Goal: Task Accomplishment & Management: Complete application form

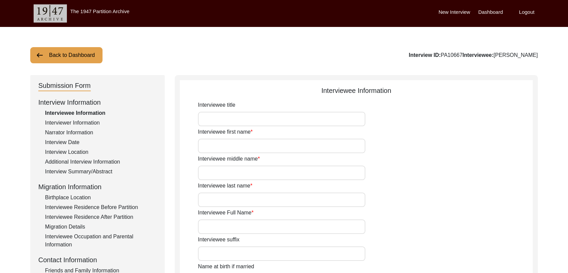
type input "Dara"
type input "[PERSON_NAME]"
type input "N/A"
type input "[PERSON_NAME]"
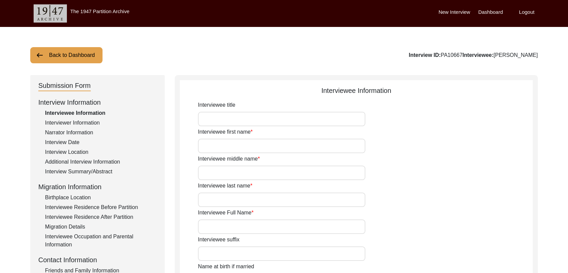
type input "1940"
type input "81"
type input "[DEMOGRAPHIC_DATA]"
type input "Punjabi"
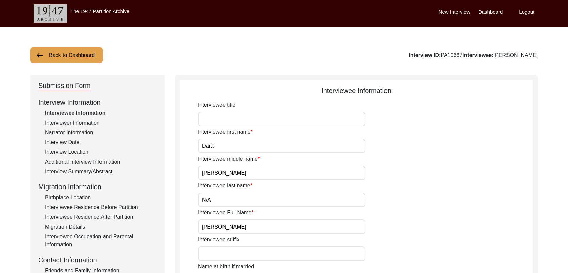
type input "[DEMOGRAPHIC_DATA]"
click at [487, 13] on label "Dashboard" at bounding box center [491, 12] width 25 height 8
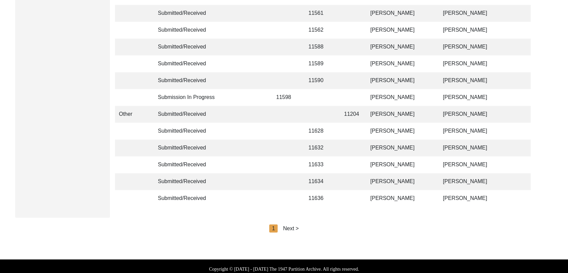
scroll to position [1602, 0]
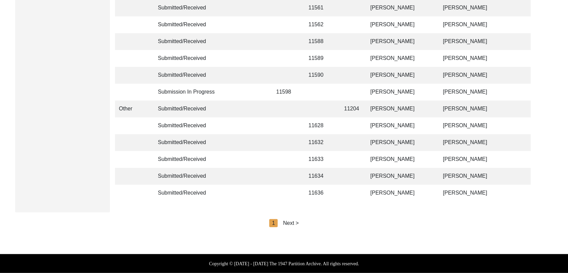
click at [296, 221] on div "Next >" at bounding box center [291, 223] width 16 height 8
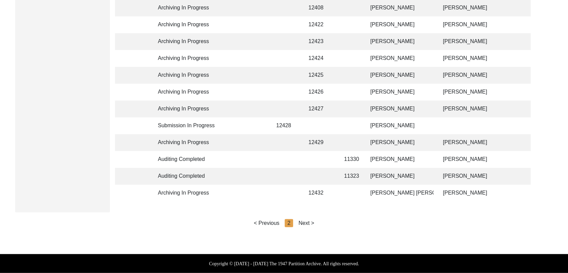
click at [308, 221] on div "Next >" at bounding box center [307, 223] width 16 height 8
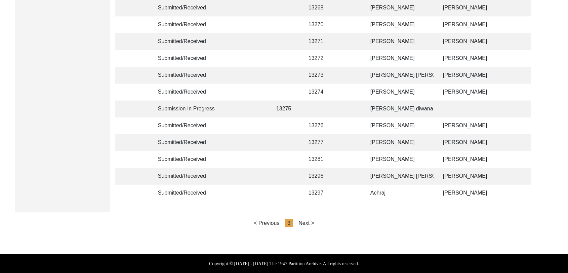
click at [306, 223] on div "Next >" at bounding box center [307, 223] width 16 height 8
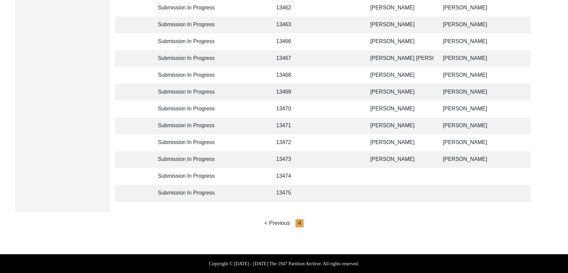
click at [390, 120] on td "[PERSON_NAME]" at bounding box center [400, 125] width 67 height 17
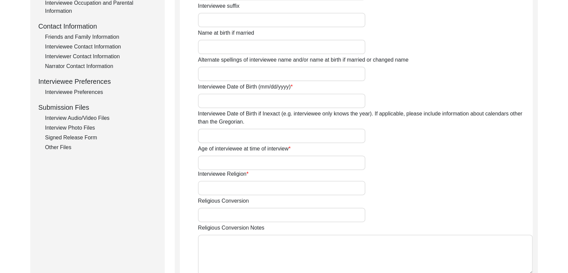
type input "[PERSON_NAME]"
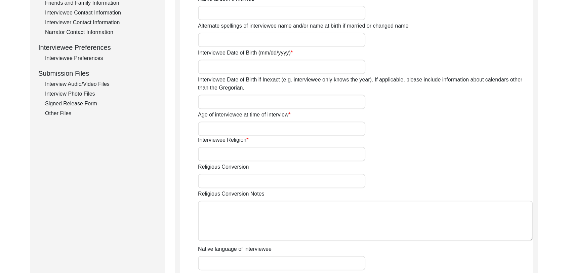
scroll to position [284, 0]
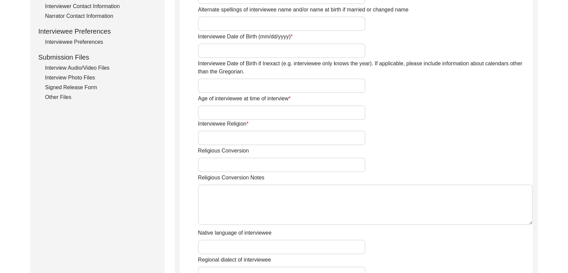
click at [94, 65] on div "Interview Audio/Video Files" at bounding box center [101, 68] width 112 height 8
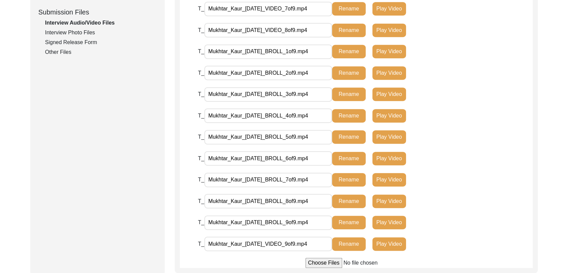
scroll to position [330, 0]
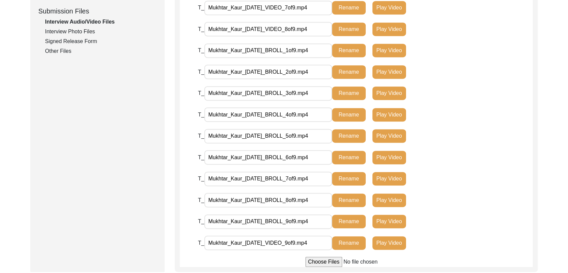
click at [80, 34] on div "Interview Photo Files" at bounding box center [101, 32] width 112 height 8
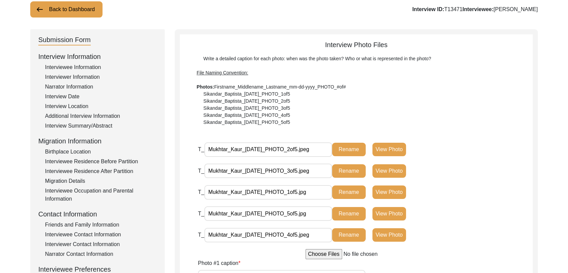
scroll to position [45, 0]
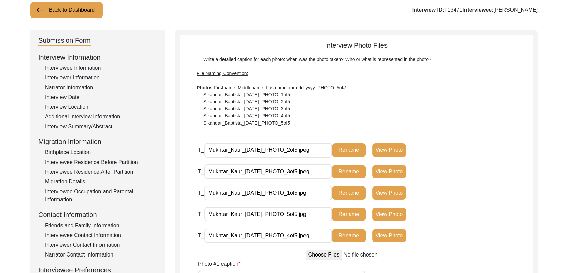
click at [92, 67] on div "Interviewee Information" at bounding box center [101, 68] width 112 height 8
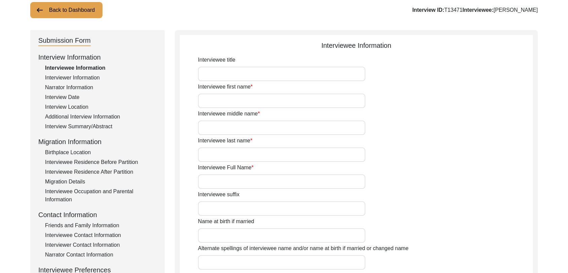
click at [215, 104] on input "Interviewee first name" at bounding box center [281, 100] width 167 height 14
click at [210, 98] on input "Interviewee first name" at bounding box center [281, 100] width 167 height 14
type input "ਸ਼"
type input "MUkhtar"
click at [221, 127] on input "Interviewee middle name" at bounding box center [281, 127] width 167 height 14
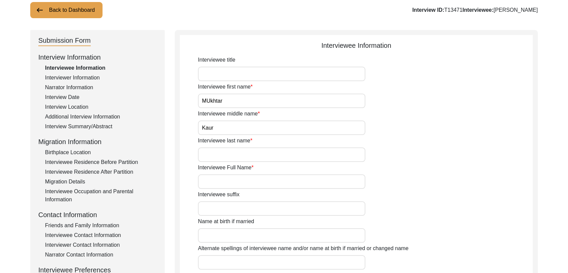
type input "Kaur"
click at [218, 156] on input "Interviewee last name" at bounding box center [281, 154] width 167 height 14
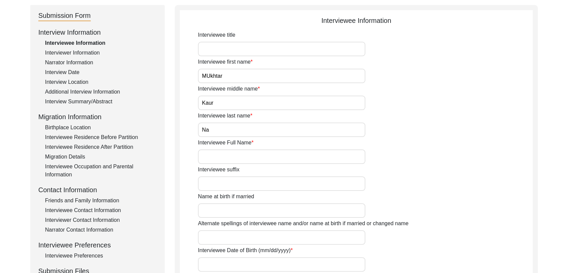
scroll to position [72, 0]
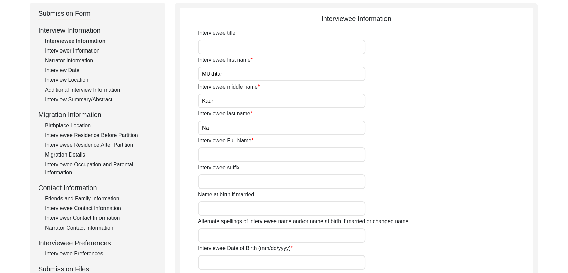
type input "Na"
click at [213, 155] on input "Interviewee Full Name" at bounding box center [281, 154] width 167 height 14
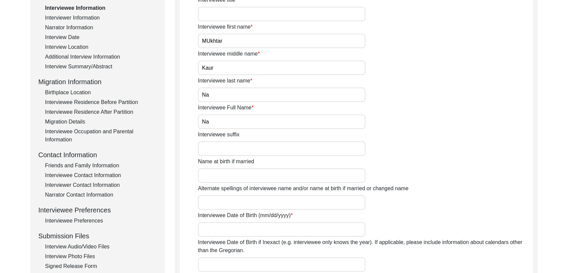
scroll to position [107, 0]
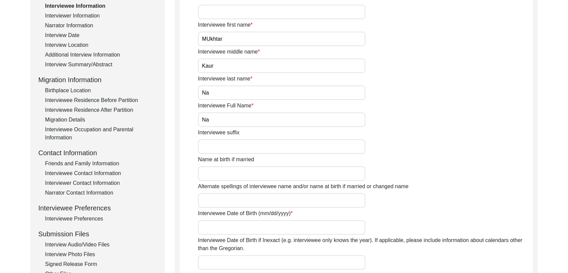
click at [215, 120] on input "Na" at bounding box center [281, 119] width 167 height 14
type input "N"
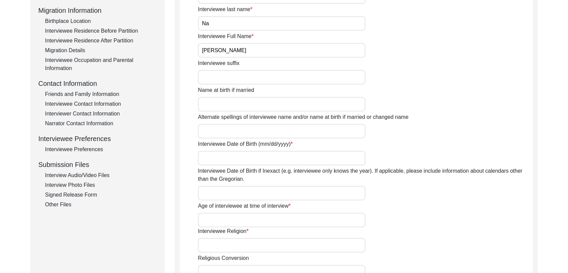
scroll to position [181, 0]
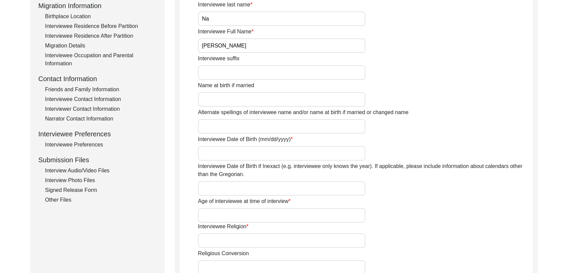
type input "[PERSON_NAME]"
click at [224, 128] on input "Alternate spellings of interviewee name and/or name at birth if married or chan…" at bounding box center [281, 126] width 167 height 14
click at [221, 158] on input "Interviewee Date of Birth (mm/dd/yyyy)" at bounding box center [281, 153] width 167 height 14
type input "1927"
click at [212, 187] on input "Interviewee Date of Birth if Inexact (e.g. interviewee only knows the year). If…" at bounding box center [281, 188] width 167 height 14
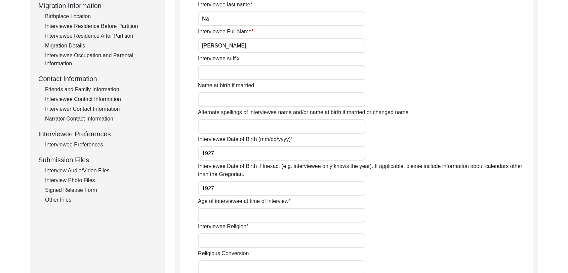
type input "1927"
click at [210, 214] on input "Age of interviewee at time of interview" at bounding box center [281, 215] width 167 height 14
type input "99 years Approx"
click at [221, 240] on input "Interviewee Religion" at bounding box center [281, 240] width 167 height 14
type input "[DEMOGRAPHIC_DATA]"
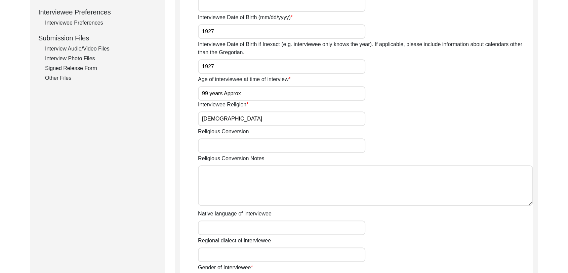
scroll to position [307, 0]
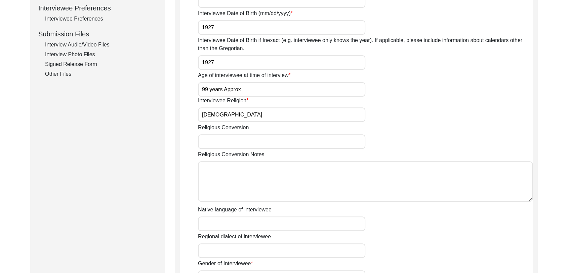
click at [212, 222] on input "Native language of interviewee" at bounding box center [281, 223] width 167 height 14
type input "Panjabi"
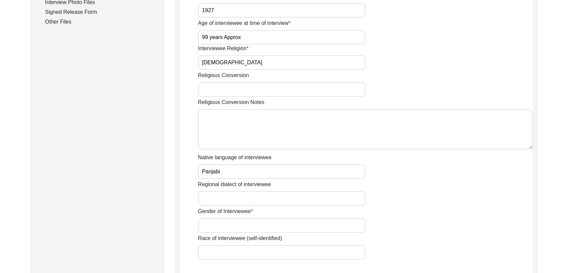
scroll to position [363, 0]
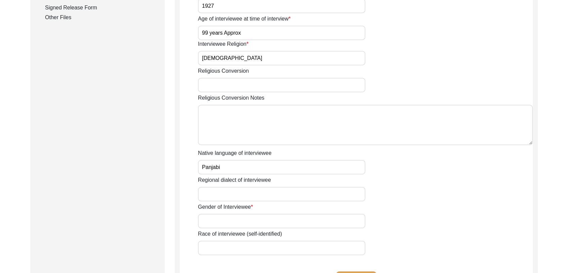
click at [212, 215] on input "Gender of Interviewee" at bounding box center [281, 221] width 167 height 14
type input "[DEMOGRAPHIC_DATA]"
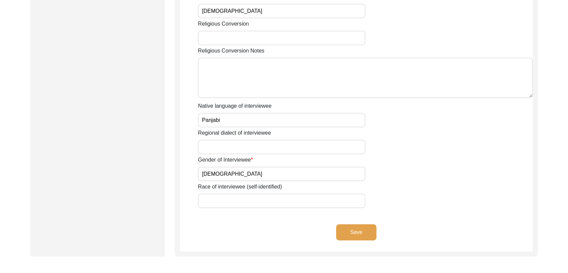
scroll to position [412, 0]
click at [351, 227] on button "Save" at bounding box center [356, 231] width 40 height 16
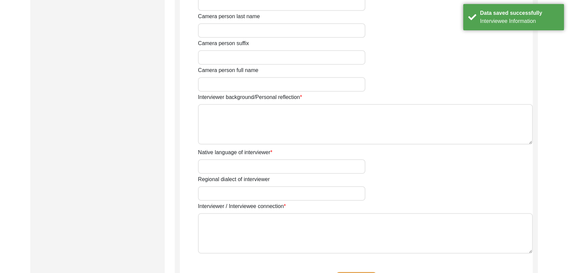
type input "[PERSON_NAME]"
type textarea "[PERSON_NAME] Son of [PERSON_NAME] living in [GEOGRAPHIC_DATA] village of [GEOG…"
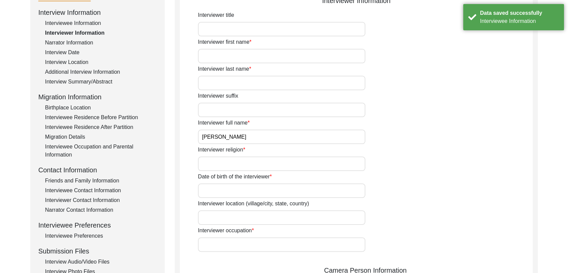
scroll to position [0, 0]
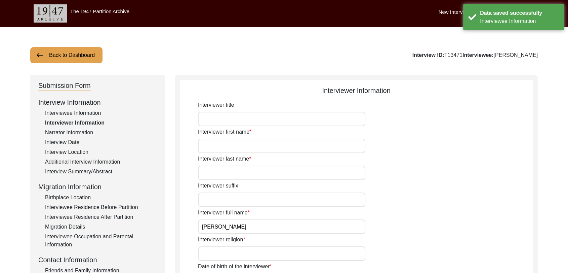
click at [220, 144] on input "Interviewer first name" at bounding box center [281, 146] width 167 height 14
type input "[PERSON_NAME]"
click at [226, 170] on input "Interviewer last name" at bounding box center [281, 172] width 167 height 14
type input "[PERSON_NAME]"
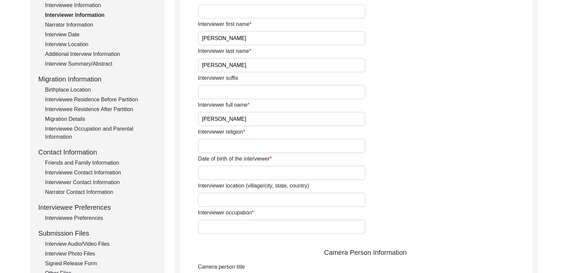
scroll to position [108, 0]
click at [216, 142] on input "Interviewer religion" at bounding box center [281, 146] width 167 height 14
type input "[DEMOGRAPHIC_DATA]"
click at [225, 176] on input "Date of birth of the interviewer" at bounding box center [281, 172] width 167 height 14
type input "[DATE]"
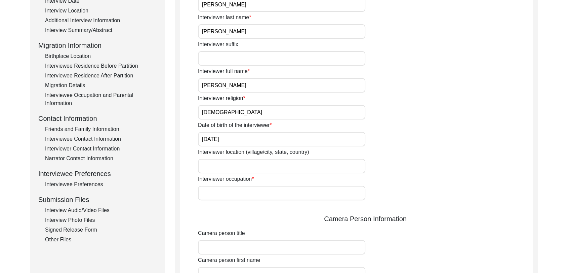
scroll to position [142, 0]
click at [237, 189] on input "Interviewer occupation" at bounding box center [281, 192] width 167 height 14
type input "Student"
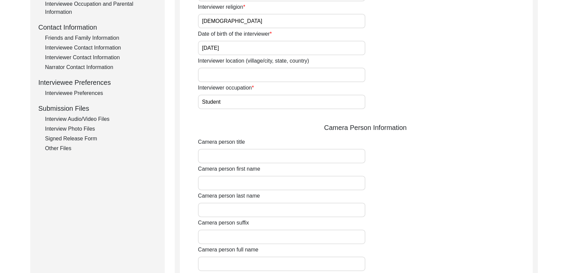
scroll to position [236, 0]
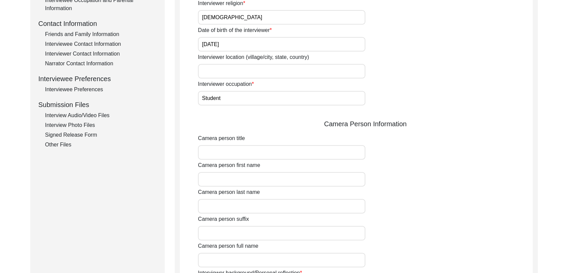
click at [215, 180] on input "Camera person first name" at bounding box center [281, 179] width 167 height 14
type input "[PERSON_NAME]"
click at [223, 208] on input "Camera person last name" at bounding box center [281, 206] width 167 height 14
type input "[PERSON_NAME]"
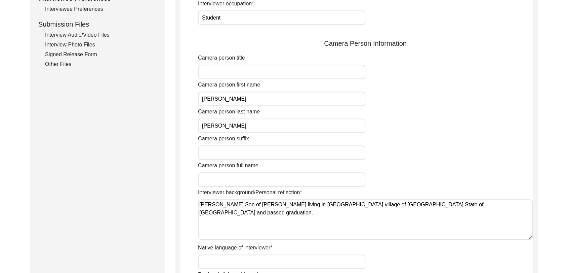
scroll to position [341, 0]
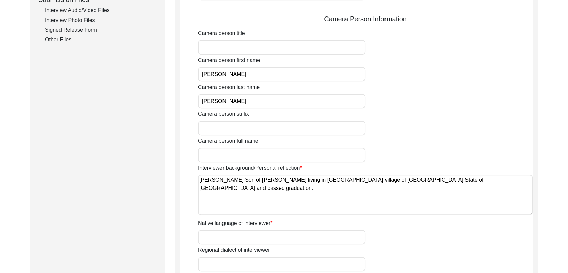
click at [217, 155] on input "Camera person full name" at bounding box center [281, 155] width 167 height 14
type input "[PERSON_NAME]"
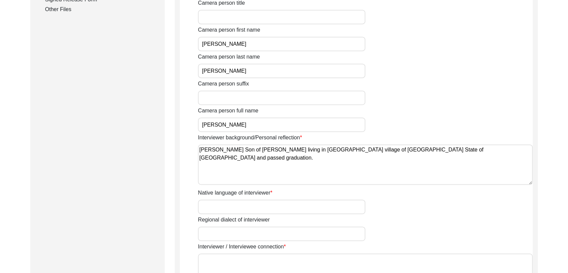
scroll to position [372, 0]
click at [233, 208] on input "Native language of interviewer" at bounding box center [281, 206] width 167 height 14
type input "Panjabi"
click at [233, 233] on input "Regional dialect of interviewer" at bounding box center [281, 233] width 167 height 14
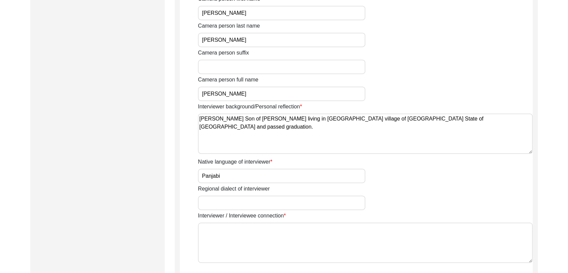
scroll to position [404, 0]
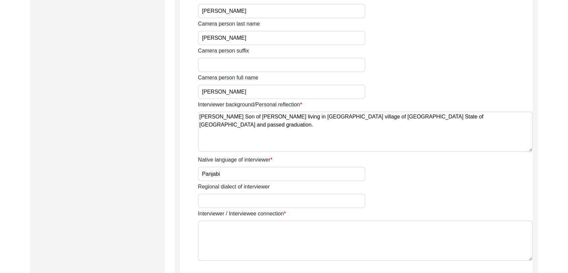
click at [224, 234] on textarea "Interviewer / Interviewee connection" at bounding box center [365, 240] width 335 height 40
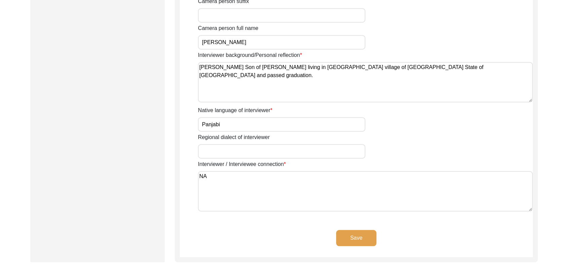
scroll to position [454, 0]
type textarea "NA"
click at [354, 237] on button "Save" at bounding box center [356, 237] width 40 height 16
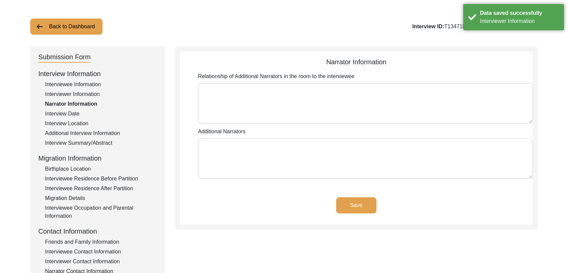
scroll to position [24, 0]
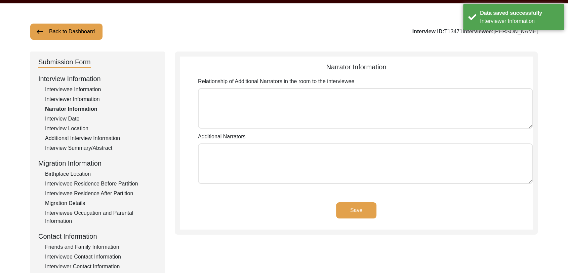
click at [354, 212] on button "Save" at bounding box center [356, 210] width 40 height 16
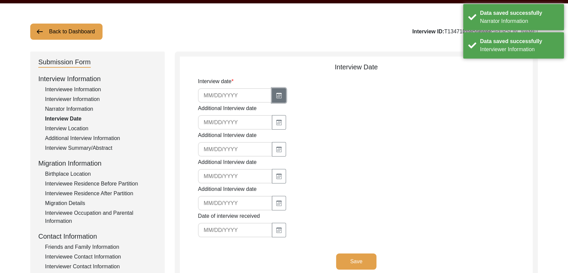
click at [277, 94] on icon "button" at bounding box center [278, 95] width 5 height 5
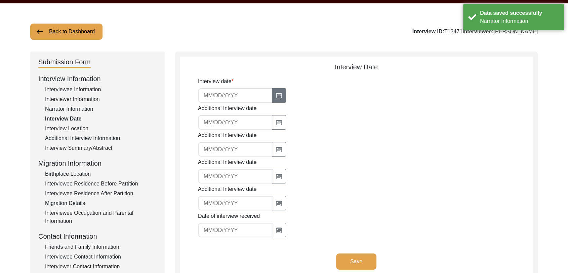
select select "8"
select select "2025"
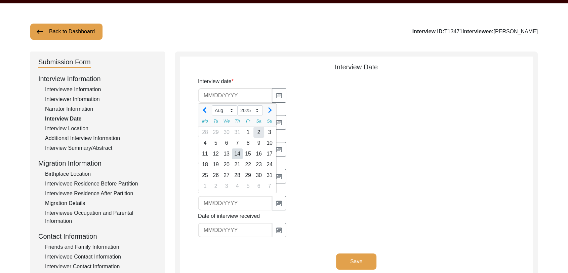
click at [258, 133] on div "2" at bounding box center [259, 132] width 11 height 11
type input "[DATE]"
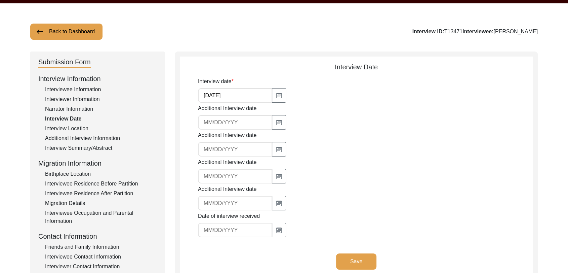
click at [364, 265] on button "Save" at bounding box center [356, 261] width 40 height 16
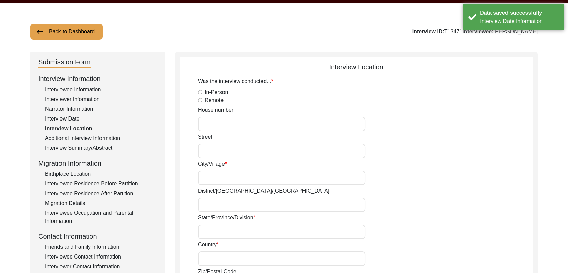
click at [201, 90] on input "In-Person" at bounding box center [200, 92] width 4 height 4
radio input "true"
click at [212, 179] on input "City/Village" at bounding box center [281, 178] width 167 height 14
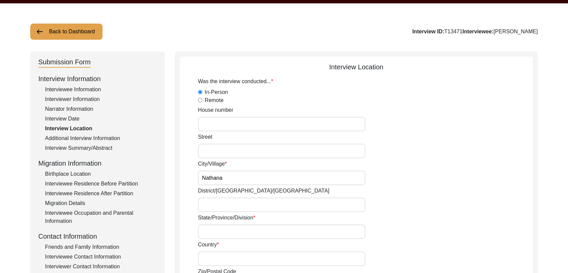
type input "Nathana"
click at [244, 208] on input "District/[GEOGRAPHIC_DATA]/[GEOGRAPHIC_DATA]" at bounding box center [281, 204] width 167 height 14
type input "Bathinda"
click at [213, 228] on input "State/Province/Division" at bounding box center [281, 231] width 167 height 14
type input "[GEOGRAPHIC_DATA]"
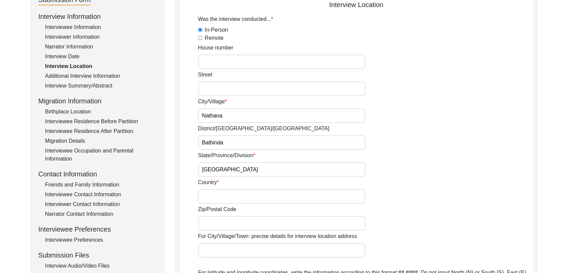
scroll to position [86, 0]
click at [208, 194] on input "Country" at bounding box center [281, 196] width 167 height 14
type input "[GEOGRAPHIC_DATA]"
click at [218, 224] on input "Zip/Postal Code" at bounding box center [281, 223] width 167 height 14
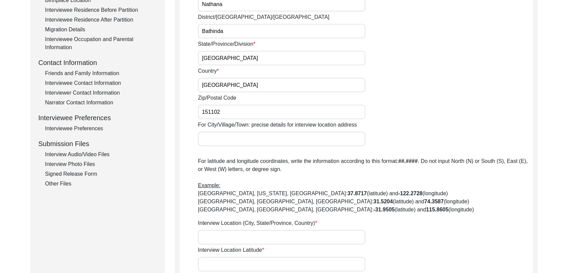
scroll to position [197, 0]
type input "151102"
click at [211, 236] on input "Interview Location (City, State/Province, Country)" at bounding box center [281, 236] width 167 height 14
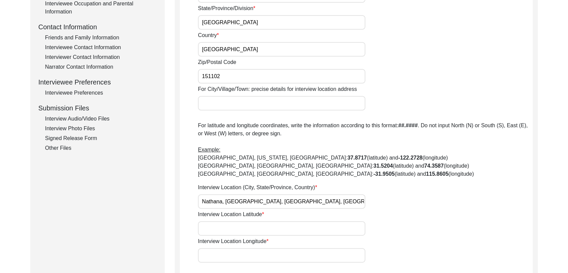
scroll to position [237, 0]
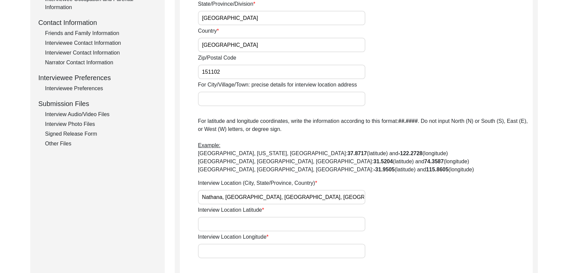
click at [202, 195] on input "Nathana, [GEOGRAPHIC_DATA], [GEOGRAPHIC_DATA], [GEOGRAPHIC_DATA]" at bounding box center [281, 197] width 167 height 14
type input "Nathana, [GEOGRAPHIC_DATA], [GEOGRAPHIC_DATA], [GEOGRAPHIC_DATA]"
click at [213, 227] on input "Interview Location Latitude" at bounding box center [281, 224] width 167 height 14
paste input "30.317624"
type input "30.317624"
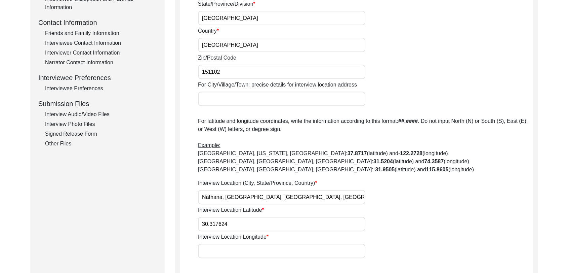
click at [204, 251] on input "Interview Location Longitude" at bounding box center [281, 250] width 167 height 14
paste input "75.089968"
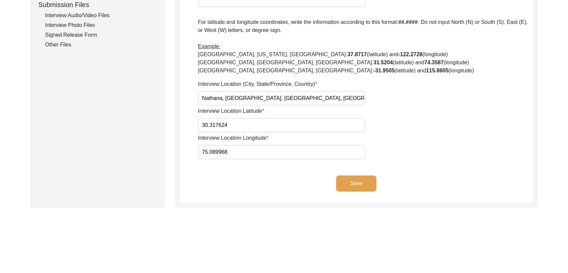
scroll to position [339, 0]
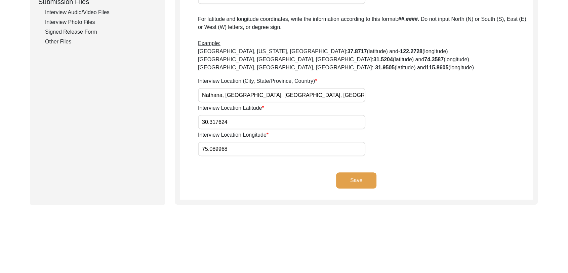
type input "75.089968"
click at [358, 173] on button "Save" at bounding box center [356, 180] width 40 height 16
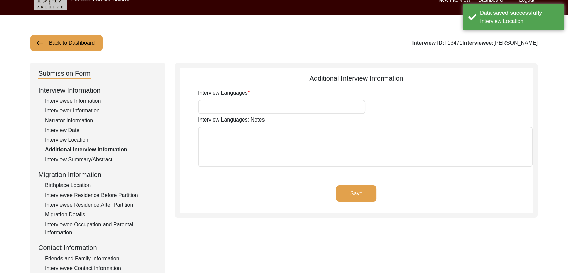
scroll to position [0, 0]
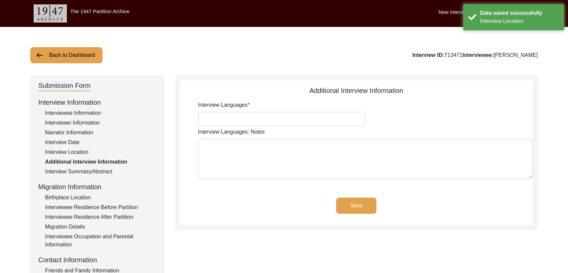
click at [256, 118] on input "Interview Languages" at bounding box center [281, 119] width 167 height 14
type input "Panjabi"
click at [357, 205] on button "Save" at bounding box center [356, 205] width 40 height 16
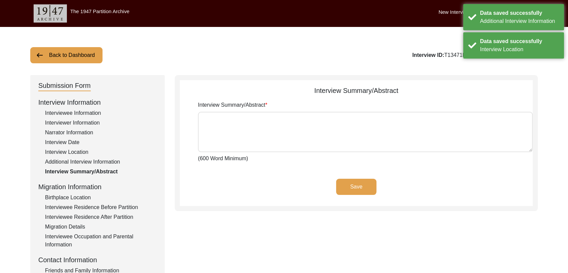
click at [221, 133] on textarea "Interview Summary/Abstract" at bounding box center [365, 132] width 335 height 40
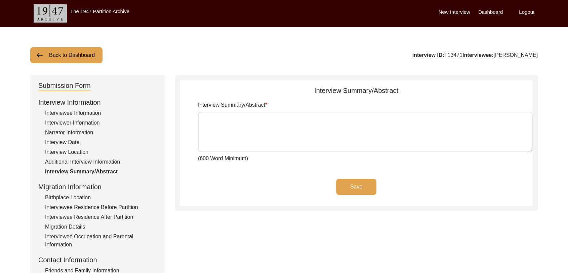
click at [224, 121] on textarea "Interview Summary/Abstract" at bounding box center [365, 132] width 335 height 40
paste textarea "lੁipਿdo sੌa cਾ adi eliੰsੇ dੰeਾt iੇ uਿੱl eਿੰd mੋalੁe aੁmਾvਾ q਼ਿnਾ eਿuੋl਼nੁa eੇ e…"
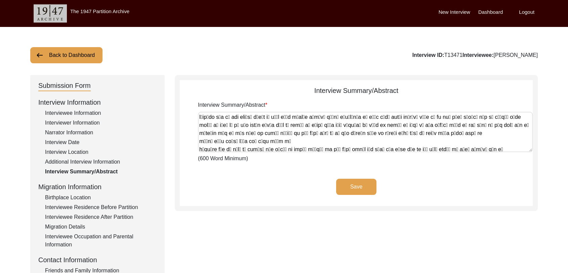
scroll to position [630, 0]
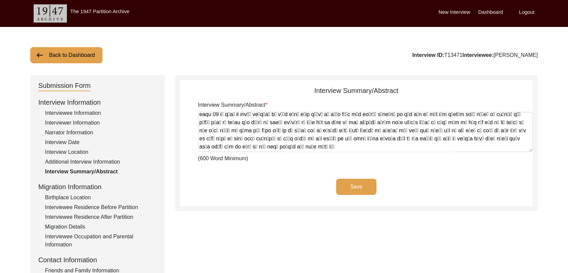
type textarea "lੁipਿdo sੌa cਾ adi eliੰsੇ dੰeਾt iੇ uਿੱl eਿੰd mੋalੁe aੁmਾvਾ q਼ਿnਾ eਿuੋl਼nੁa eੇ e…"
click at [353, 189] on button "Save" at bounding box center [356, 187] width 40 height 16
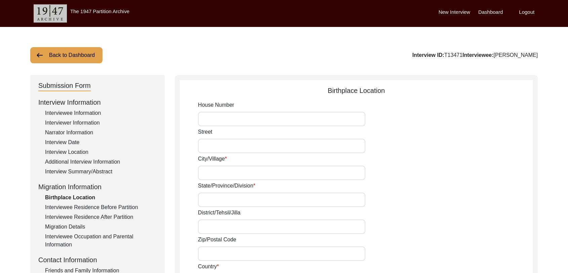
click at [213, 171] on input "City/Village" at bounding box center [281, 172] width 167 height 14
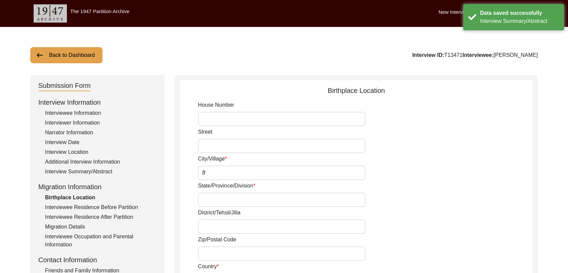
type input "ੜ"
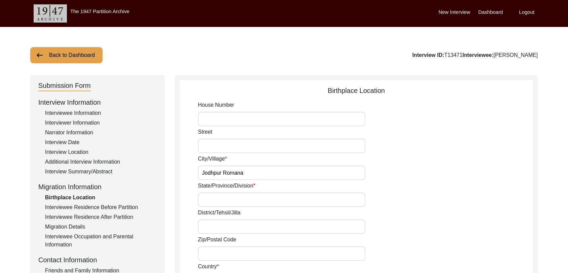
type input "Jodhpur Romana"
click at [221, 200] on input "State/Province/Division" at bounding box center [281, 199] width 167 height 14
type input "[GEOGRAPHIC_DATA]"
click at [210, 227] on input "District/Tehsil/Jilla" at bounding box center [281, 226] width 167 height 14
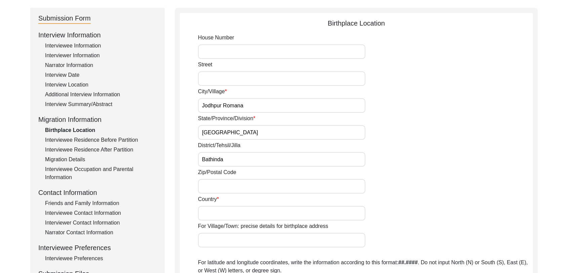
scroll to position [67, 0]
type input "Bathinda"
click at [208, 213] on input "Country" at bounding box center [281, 213] width 167 height 14
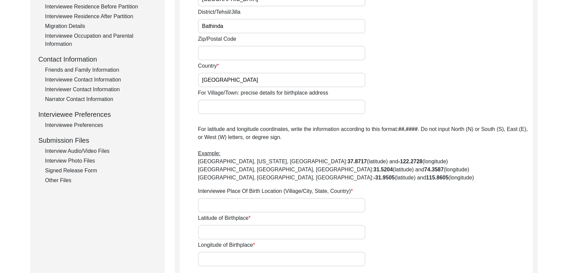
scroll to position [201, 0]
type input "[GEOGRAPHIC_DATA]"
click at [212, 204] on input "Interviewee Place Of Birth Location (Village/City, State, Country)" at bounding box center [281, 204] width 167 height 14
type input "D"
type input "Jodhpur Romana, [GEOGRAPHIC_DATA], [GEOGRAPHIC_DATA], [GEOGRAPHIC_DATA]"
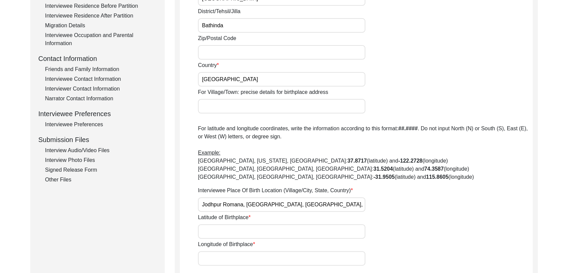
click at [218, 228] on input "Latitude of Birthplace" at bounding box center [281, 231] width 167 height 14
type input "000000"
click at [217, 261] on input "Longitude of Birthplace" at bounding box center [281, 258] width 167 height 14
type input "000000"
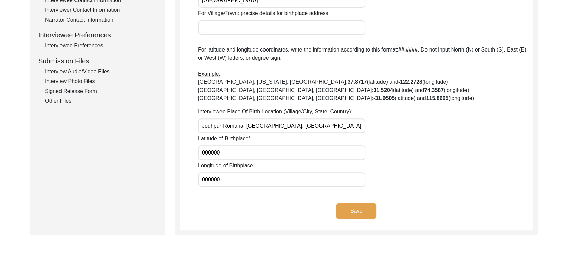
scroll to position [305, 0]
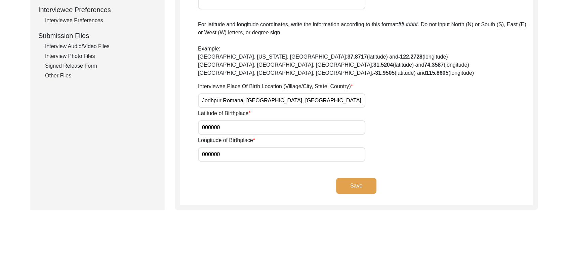
click at [358, 182] on button "Save" at bounding box center [356, 186] width 40 height 16
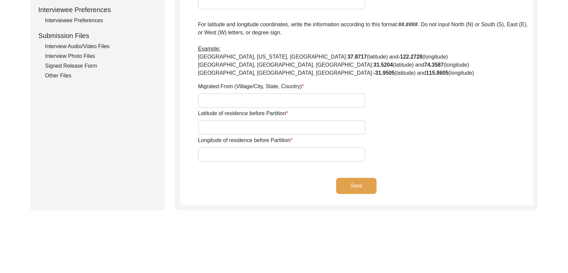
click at [234, 101] on input "Migrated From (Village/City, State, Country)" at bounding box center [281, 100] width 167 height 14
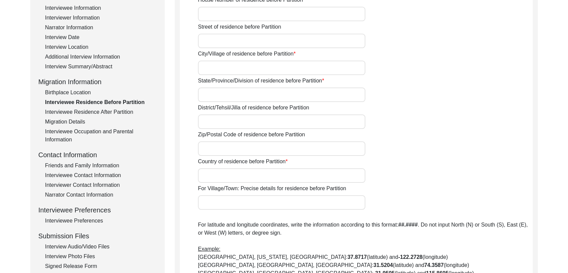
scroll to position [0, 0]
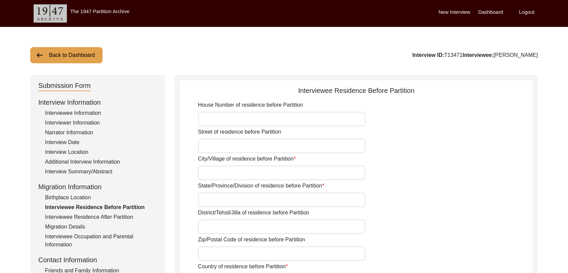
click at [215, 173] on input "City/Village of residence before Partition" at bounding box center [281, 172] width 167 height 14
click at [213, 169] on input "City/Village of residence before Partition" at bounding box center [281, 172] width 167 height 14
type input "ੜ"
type input "Jodhpur Romana"
click at [211, 209] on label "District/Tehsil/Jilla of residence before Partition" at bounding box center [253, 213] width 111 height 8
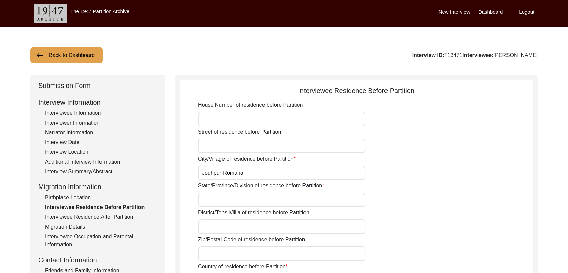
click at [211, 219] on input "District/Tehsil/Jilla of residence before Partition" at bounding box center [281, 226] width 167 height 14
click at [214, 201] on input "State/Province/Division of residence before Partition" at bounding box center [281, 199] width 167 height 14
type input "[GEOGRAPHIC_DATA]"
click at [213, 230] on input "District/Tehsil/Jilla of residence before Partition" at bounding box center [281, 226] width 167 height 14
type input "Bathinda"
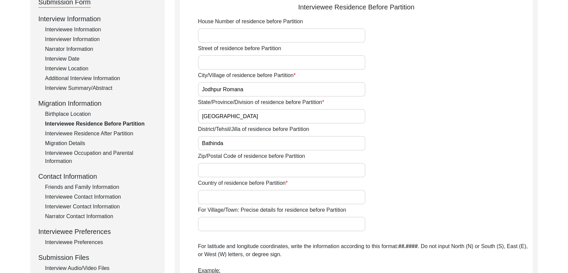
scroll to position [83, 0]
click at [217, 198] on input "Country of residence before Partition" at bounding box center [281, 197] width 167 height 14
type input "[GEOGRAPHIC_DATA]"
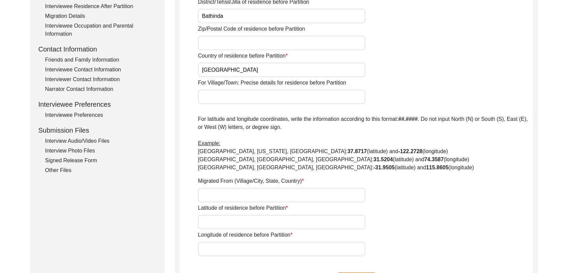
scroll to position [212, 0]
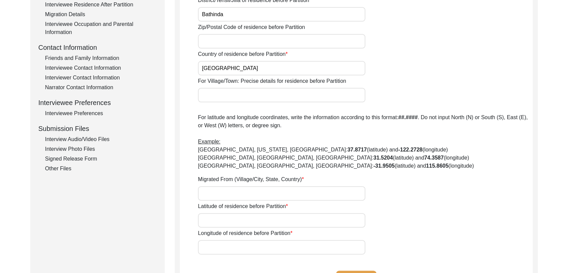
click at [207, 188] on input "Migrated From (Village/City, State, Country)" at bounding box center [281, 193] width 167 height 14
type input "NA"
click at [218, 227] on input "Latitude of residence before Partition" at bounding box center [281, 220] width 167 height 14
type input "000000"
click at [214, 249] on input "Longitude of residence before Partition" at bounding box center [281, 247] width 167 height 14
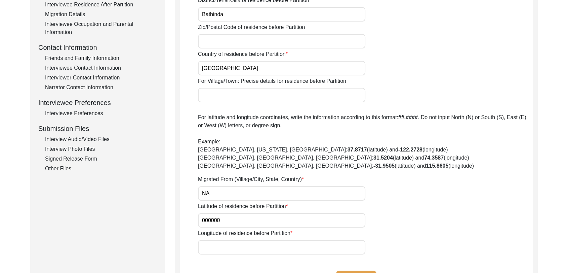
type input "000000"
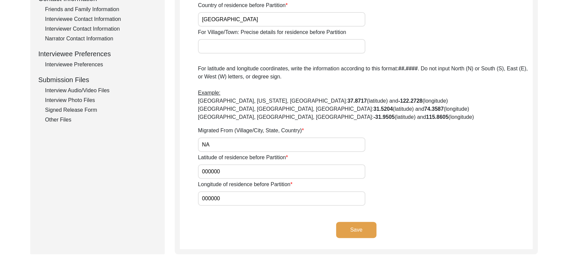
scroll to position [261, 0]
click at [341, 224] on button "Save" at bounding box center [356, 229] width 40 height 16
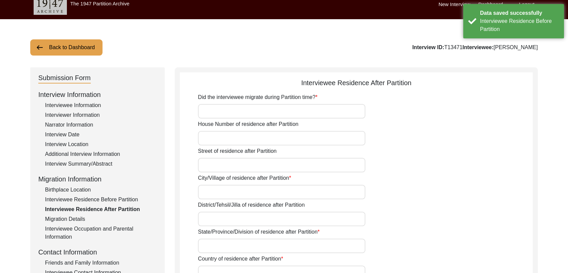
scroll to position [0, 0]
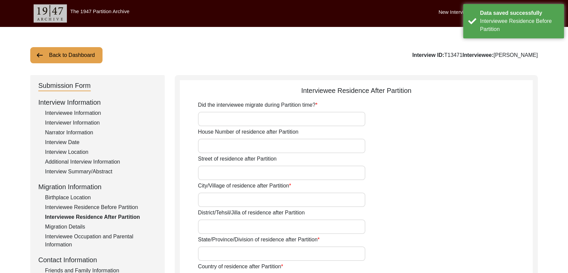
click at [217, 119] on input "Did the interviewee migrate during Partition time?" at bounding box center [281, 119] width 167 height 14
type input "No"
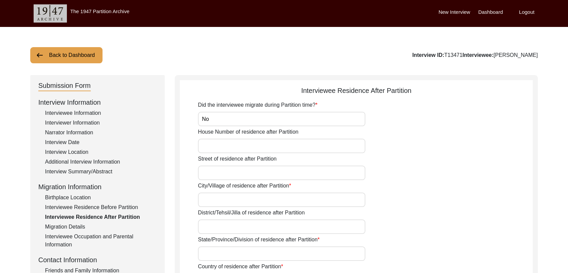
click at [212, 173] on input "Street of residence after Partition" at bounding box center [281, 172] width 167 height 14
click at [210, 194] on input "City/Village of residence after Partition" at bounding box center [281, 199] width 167 height 14
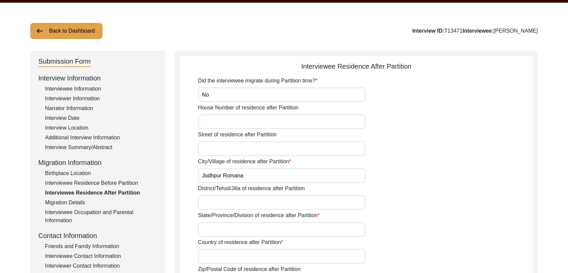
type input "Jodhpur Romana"
click at [218, 205] on input "District/Tehsil/Jilla of residence after Partition" at bounding box center [281, 202] width 167 height 14
type input "Bathinda"
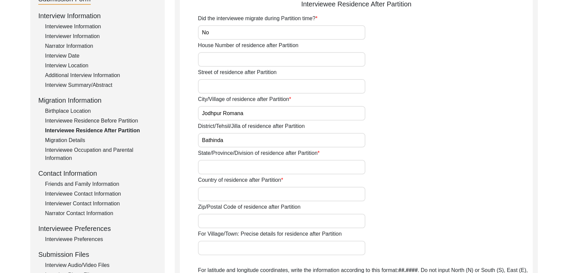
scroll to position [87, 0]
click at [218, 170] on input "State/Province/Division of residence after Partition" at bounding box center [281, 166] width 167 height 14
type input "[GEOGRAPHIC_DATA]"
click at [225, 194] on input "Country of residence after Partition" at bounding box center [281, 193] width 167 height 14
type input "[GEOGRAPHIC_DATA]"
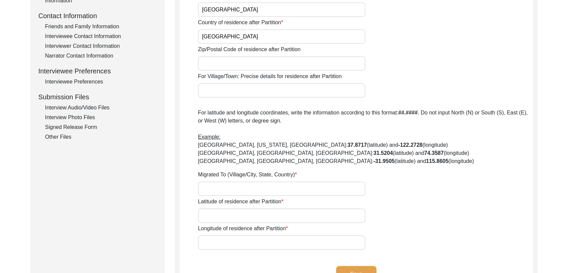
scroll to position [253, 0]
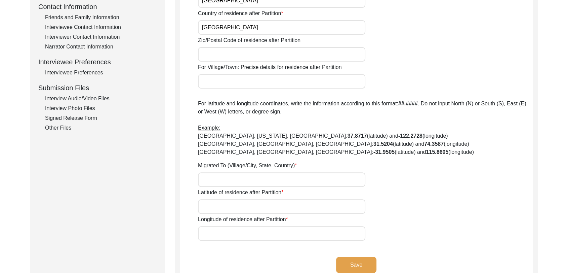
click at [206, 176] on input "Migrated To (Village/City, State, Country)" at bounding box center [281, 179] width 167 height 14
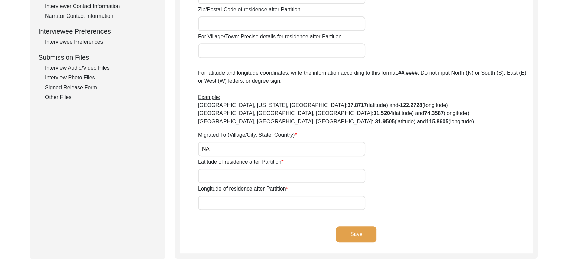
scroll to position [286, 0]
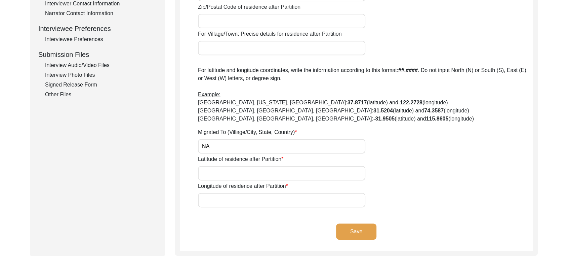
type input "NA"
click at [209, 173] on input "Latitude of residence after Partition" at bounding box center [281, 173] width 167 height 14
type input "000000"
click at [223, 200] on input "Longitude of residence after Partition" at bounding box center [281, 200] width 167 height 14
type input "000000"
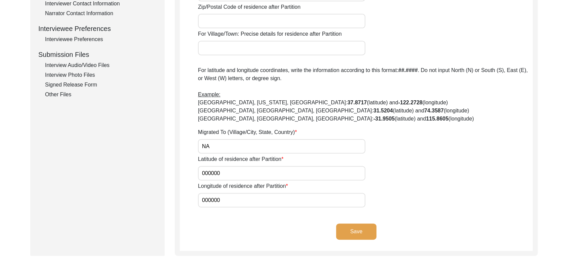
click at [358, 233] on button "Save" at bounding box center [356, 231] width 40 height 16
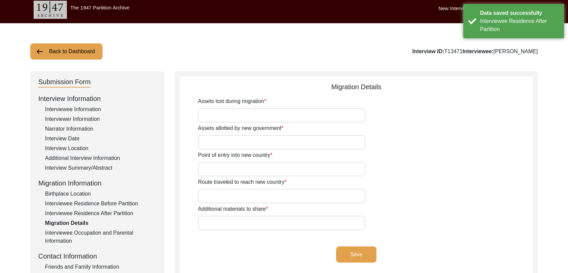
scroll to position [0, 0]
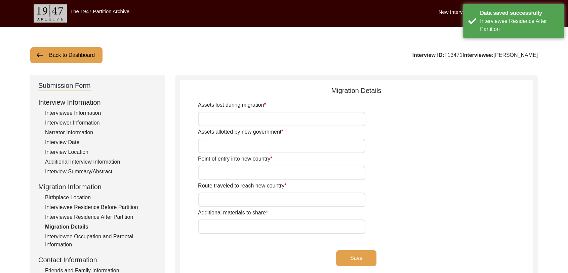
click at [233, 119] on input "Assets lost during migration" at bounding box center [281, 119] width 167 height 14
type input "Na"
click at [219, 147] on input "Assets allotted by new government" at bounding box center [281, 146] width 167 height 14
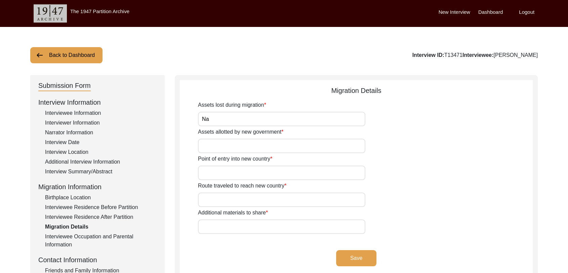
type input "Na"
click at [216, 173] on input "Point of entry into new country" at bounding box center [281, 172] width 167 height 14
type input "Na"
click at [215, 203] on input "Route traveled to reach new country" at bounding box center [281, 199] width 167 height 14
type input "NA"
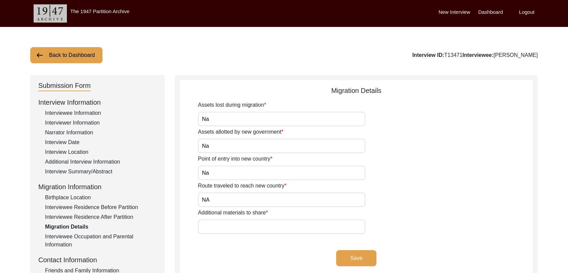
click at [221, 222] on input "Additional materials to share" at bounding box center [281, 226] width 167 height 14
type input "Na"
click at [360, 254] on button "Save" at bounding box center [356, 258] width 40 height 16
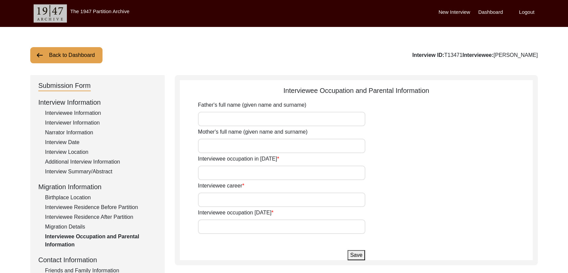
click at [218, 116] on input "Father's full name (given name and surname)" at bounding box center [281, 119] width 167 height 14
type input "[PERSON_NAME]"
click at [222, 147] on input "Mother's full name (given name and surname)" at bounding box center [281, 146] width 167 height 14
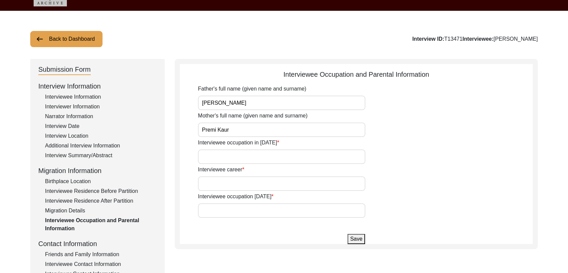
type input "Premi Kaur"
click at [219, 153] on input "Interviewee occupation in [DATE]" at bounding box center [281, 156] width 167 height 14
type input "House work"
click at [231, 182] on input "Interviewee career" at bounding box center [281, 183] width 167 height 14
type input "M"
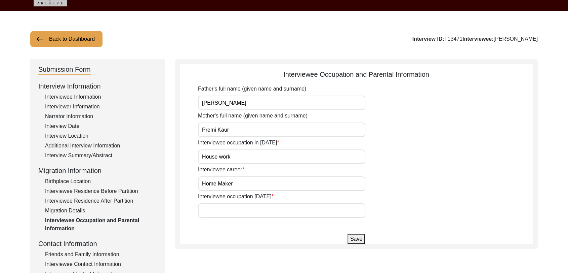
type input "Home Maker"
click at [231, 208] on input "Interviewee occupation [DATE]" at bounding box center [281, 210] width 167 height 14
type input "Nothing"
click at [357, 236] on button "Save" at bounding box center [356, 239] width 17 height 10
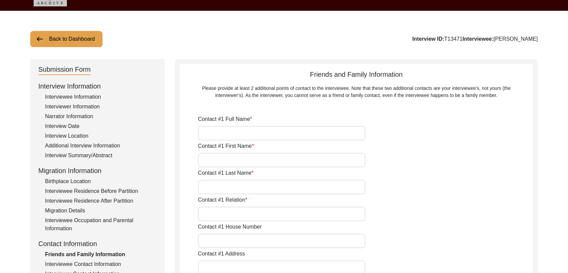
click at [222, 128] on input "Contact #1 Full Name" at bounding box center [281, 133] width 167 height 14
type input "[PERSON_NAME]"
click at [220, 162] on input "Contact #1 First Name" at bounding box center [281, 160] width 167 height 14
type input "Gurjunt"
click at [219, 188] on input "Contact #1 Last Name" at bounding box center [281, 187] width 167 height 14
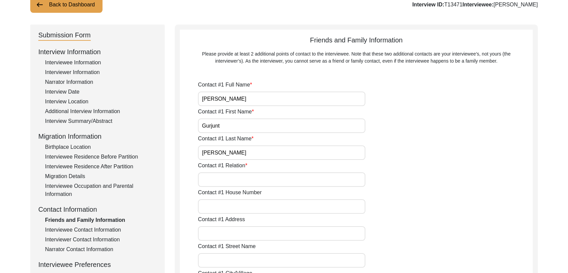
scroll to position [51, 0]
type input "[PERSON_NAME]"
click at [210, 176] on input "Contact #1 Relation" at bounding box center [281, 179] width 167 height 14
type input "Son"
click at [212, 194] on label "Contact #1 House Number" at bounding box center [230, 192] width 64 height 8
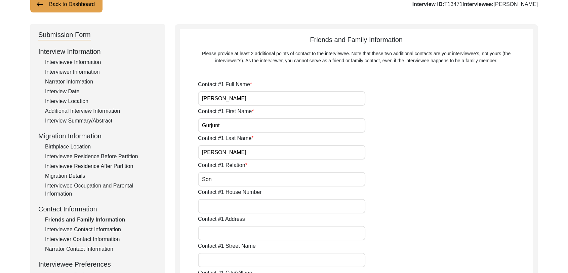
click at [212, 199] on input "Contact #1 House Number" at bounding box center [281, 206] width 167 height 14
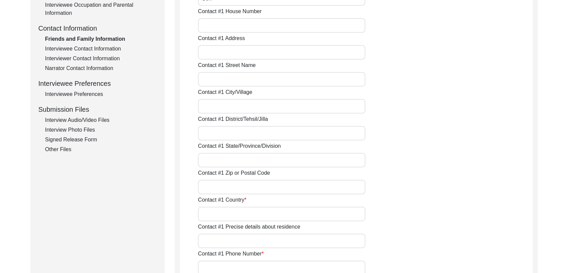
scroll to position [232, 0]
click at [215, 215] on input "Contact #1 Country" at bounding box center [281, 213] width 167 height 14
type input "[GEOGRAPHIC_DATA]"
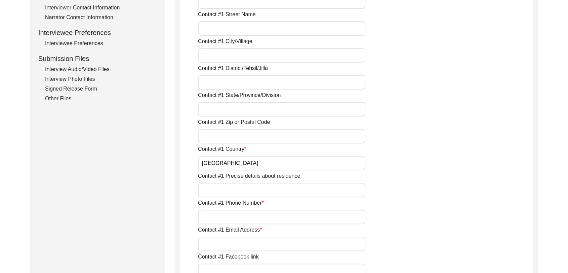
scroll to position [282, 0]
click at [221, 216] on input "Contact #1 Phone Number" at bounding box center [281, 216] width 167 height 14
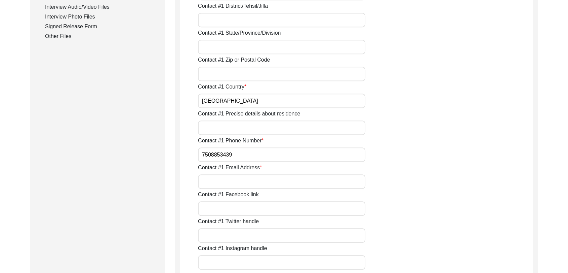
scroll to position [345, 0]
type input "7508853439"
click at [219, 177] on input "Contact #1 Email Address" at bounding box center [281, 181] width 167 height 14
type input "NA"
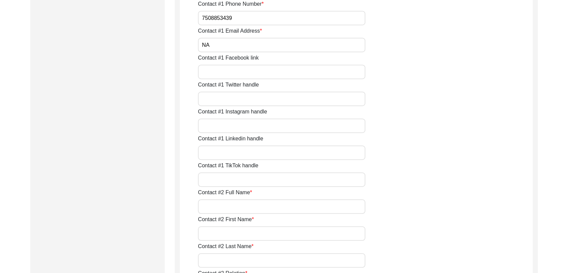
scroll to position [495, 0]
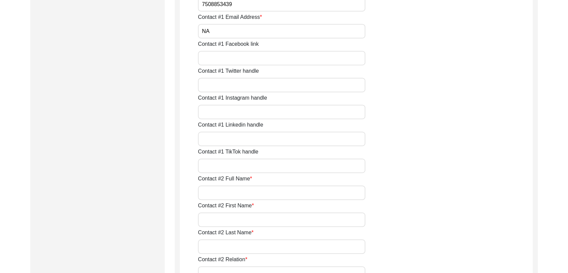
click at [225, 187] on input "Contact #2 Full Name" at bounding box center [281, 192] width 167 height 14
type input "NA"
click at [214, 222] on input "Contact #2 First Name" at bounding box center [281, 219] width 167 height 14
type input "NA"
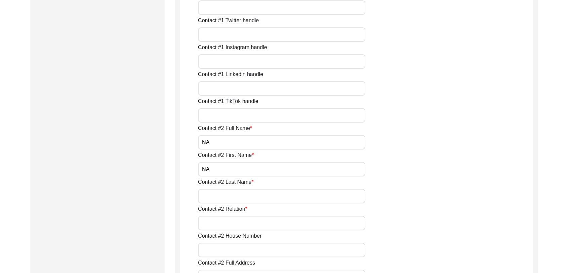
scroll to position [545, 0]
click at [225, 197] on input "Contact #2 Last Name" at bounding box center [281, 195] width 167 height 14
type input "NA"
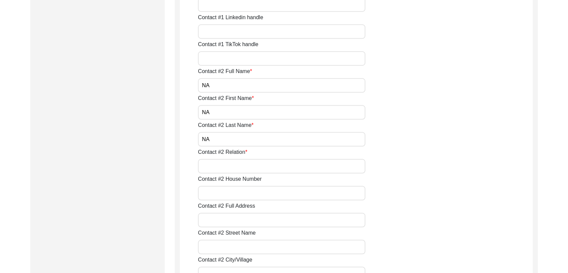
scroll to position [602, 0]
click at [210, 163] on input "Contact #2 Relation" at bounding box center [281, 165] width 167 height 14
type input "NA"
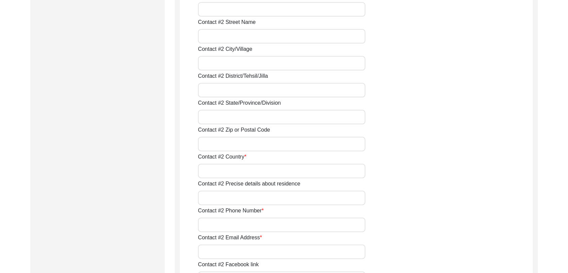
scroll to position [813, 0]
click at [210, 173] on input "Contact #2 Country" at bounding box center [281, 170] width 167 height 14
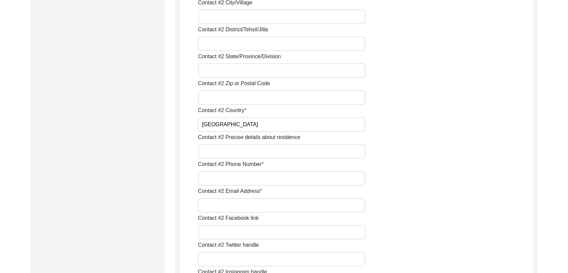
scroll to position [859, 0]
click at [215, 176] on input "Contact #2 Phone Number" at bounding box center [281, 178] width 167 height 14
click at [218, 128] on input "[GEOGRAPHIC_DATA]" at bounding box center [281, 124] width 167 height 14
type input "I"
type input "NA"
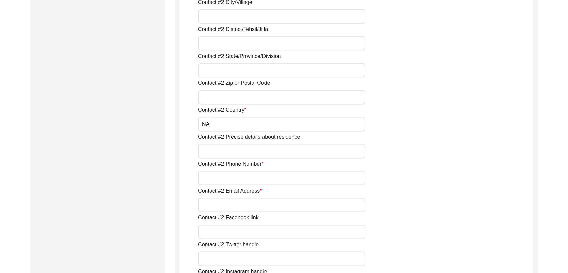
click at [218, 154] on input "Contact #2 Precise details about residence" at bounding box center [281, 151] width 167 height 14
click at [219, 178] on input "Contact #2 Phone Number" at bounding box center [281, 178] width 167 height 14
type input "NA"
click at [224, 205] on input "Contact #2 Email Address" at bounding box center [281, 204] width 167 height 14
type input "NA"
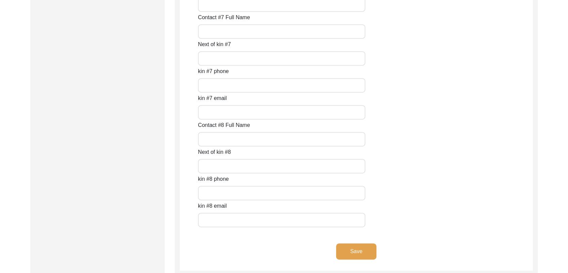
scroll to position [3014, 0]
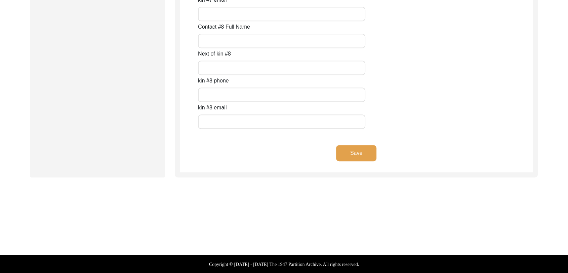
click at [356, 148] on button "Save" at bounding box center [356, 153] width 40 height 16
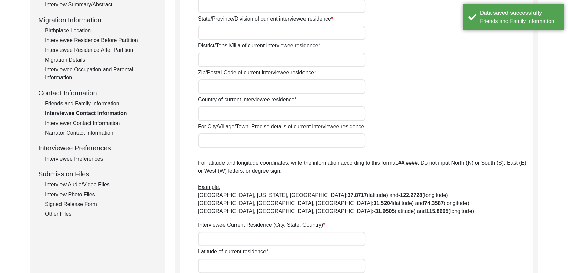
scroll to position [0, 0]
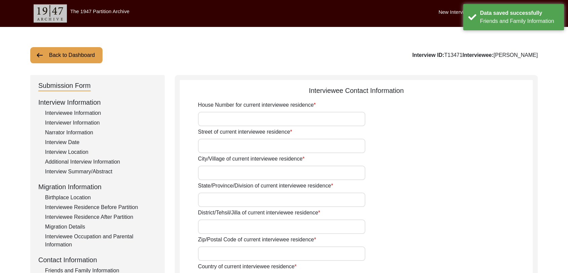
click at [230, 118] on input "House Number for current interviewee residence" at bounding box center [281, 119] width 167 height 14
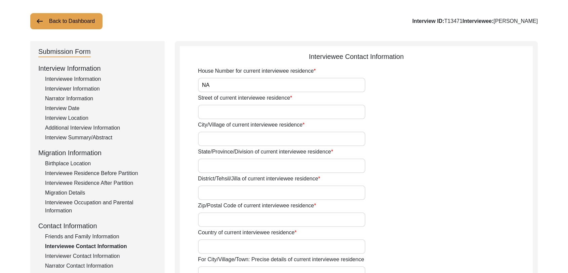
scroll to position [36, 0]
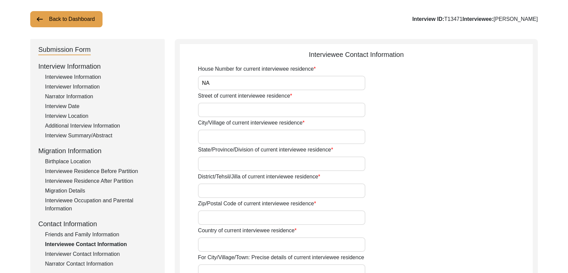
type input "NA"
click at [213, 106] on input "Street of current interviewee residence" at bounding box center [281, 110] width 167 height 14
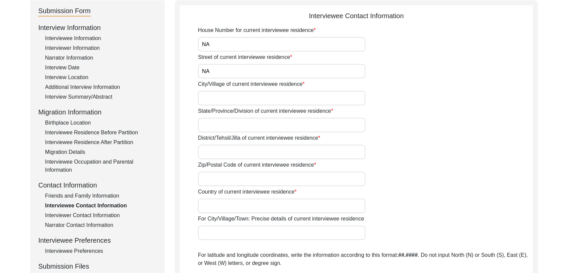
scroll to position [75, 0]
type input "NA"
click at [211, 99] on input "City/Village of current interviewee residence" at bounding box center [281, 97] width 167 height 14
type input "N"
type input "Nathana"
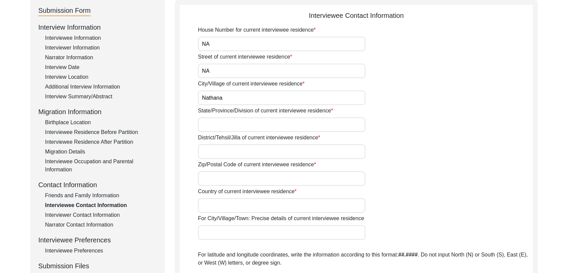
click at [213, 123] on input "State/Province/Division of current interviewee residence" at bounding box center [281, 124] width 167 height 14
type input "[GEOGRAPHIC_DATA]"
click at [210, 155] on input "District/Tehsil/Jilla of current interviewee residence" at bounding box center [281, 151] width 167 height 14
type input "Bathinda"
click at [218, 179] on input "Zip/Postal Code of current interviewee residence" at bounding box center [281, 178] width 167 height 14
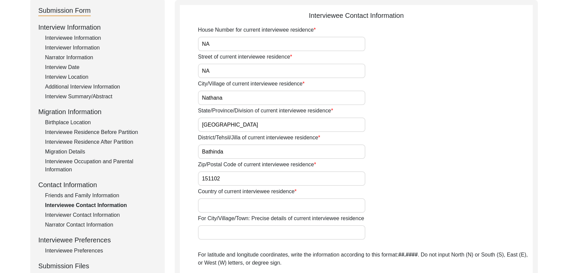
scroll to position [102, 0]
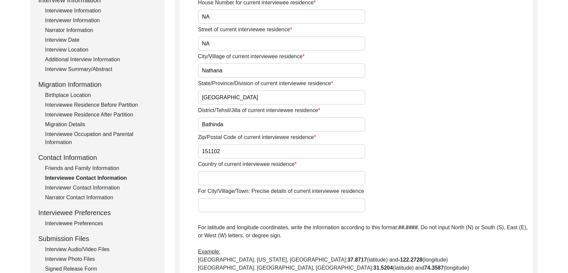
type input "151102"
click at [213, 176] on input "Country of current interviewee residence" at bounding box center [281, 178] width 167 height 14
type input "[GEOGRAPHIC_DATA]"
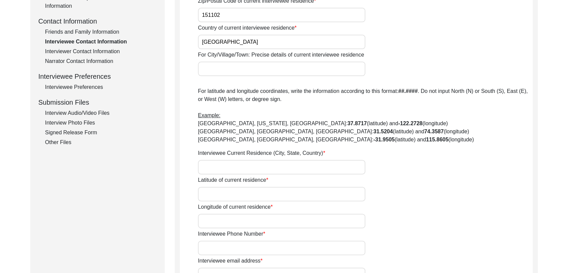
scroll to position [241, 0]
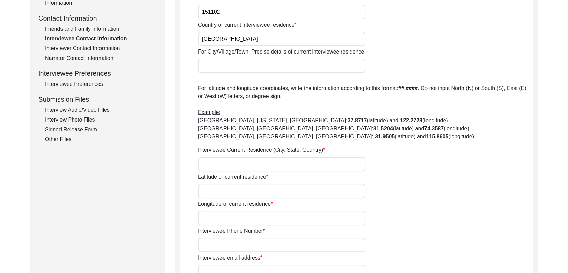
click at [212, 163] on input "Interviewee Current Residence (City, State, Country)" at bounding box center [281, 164] width 167 height 14
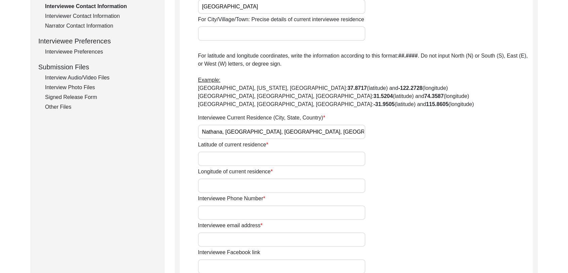
scroll to position [274, 0]
type input "Nathana, [GEOGRAPHIC_DATA], [GEOGRAPHIC_DATA], [GEOGRAPHIC_DATA]"
click at [214, 159] on input "Latitude of current residence" at bounding box center [281, 158] width 167 height 14
click at [218, 188] on input "Longitude of current residence" at bounding box center [281, 185] width 167 height 14
paste input "75.089968"
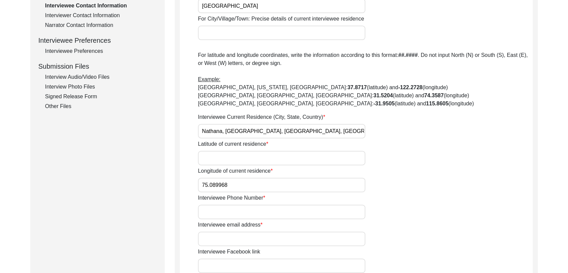
type input "75.089968"
click at [210, 152] on input "Latitude of current residence" at bounding box center [281, 158] width 167 height 14
paste input "30.317624"
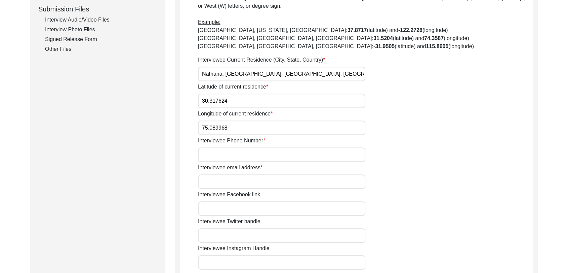
scroll to position [333, 0]
type input "30.317624"
click at [213, 152] on input "Interviewee Phone Number" at bounding box center [281, 153] width 167 height 14
type input "NA"
click at [224, 186] on input "Interviewee email address" at bounding box center [281, 180] width 167 height 14
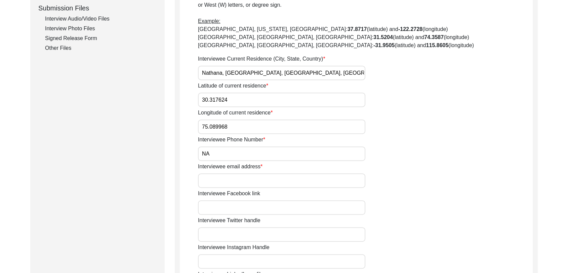
type input "NA"
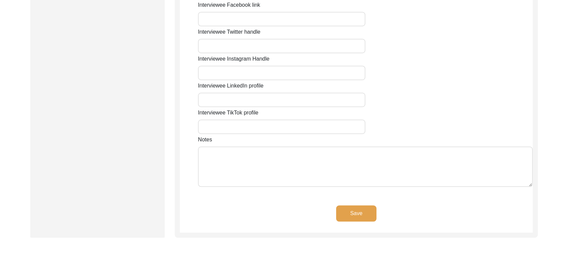
scroll to position [525, 0]
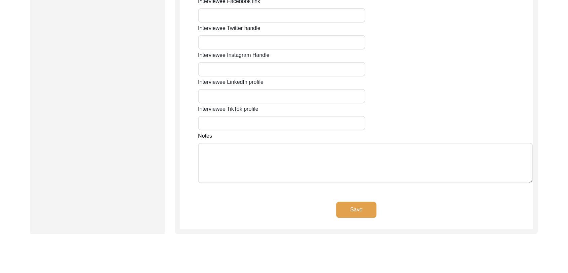
click at [362, 209] on button "Save" at bounding box center [356, 209] width 40 height 16
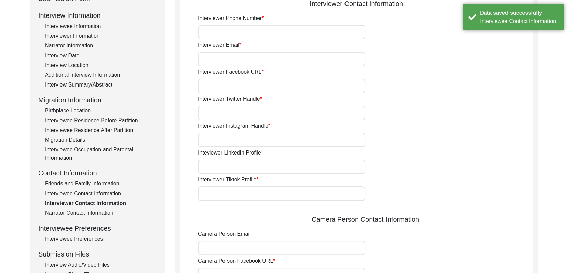
scroll to position [0, 0]
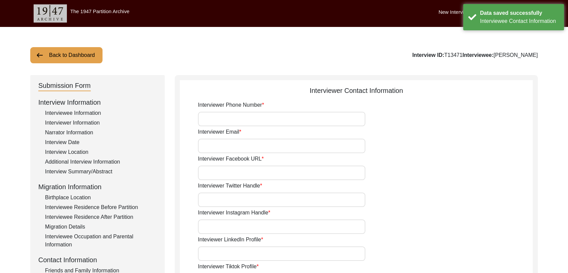
click at [227, 122] on input "Interviewer Phone Number" at bounding box center [281, 119] width 167 height 14
type input "9780788027"
click at [231, 146] on input "Interviewer Email" at bounding box center [281, 146] width 167 height 14
type input "[PERSON_NAME][EMAIL_ADDRESS][PERSON_NAME][DOMAIN_NAME]"
click at [236, 168] on input "Interviewer Facebook URL" at bounding box center [281, 172] width 167 height 14
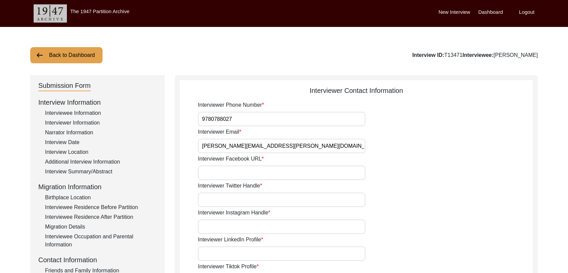
type input "NA"
click at [240, 197] on input "Interviewer Twitter Handle" at bounding box center [281, 199] width 167 height 14
type input "NA"
click at [229, 229] on input "Interviewer Instagram Handle" at bounding box center [281, 226] width 167 height 14
type input "NA"
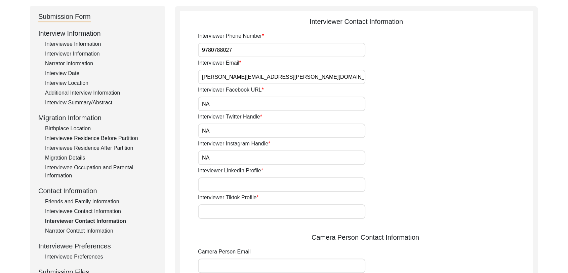
scroll to position [70, 0]
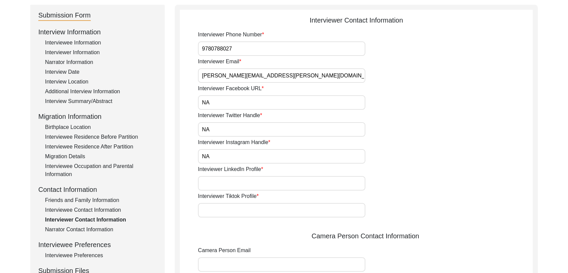
click at [214, 188] on input "Inteviewer LinkedIn Profile" at bounding box center [281, 183] width 167 height 14
type input "NA"
click at [225, 209] on input "Interviewer Tiktok Profile" at bounding box center [281, 210] width 167 height 14
type input "NA"
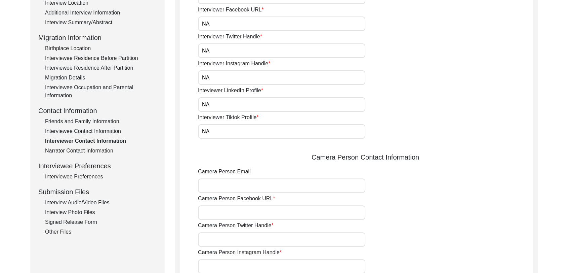
scroll to position [151, 0]
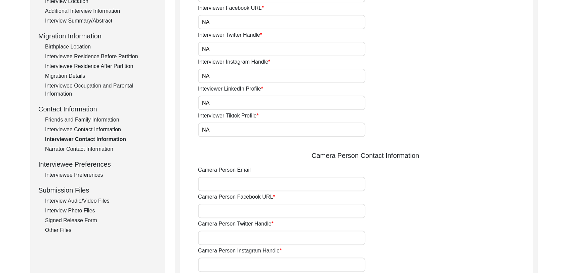
click at [219, 176] on div "Camera Person Email" at bounding box center [365, 178] width 335 height 25
click at [221, 185] on input "Camera Person Email" at bounding box center [281, 184] width 167 height 14
type input "[PERSON_NAME][EMAIL_ADDRESS][PERSON_NAME][DOMAIN_NAME]"
click at [233, 207] on input "Camera Person Facebook URL" at bounding box center [281, 210] width 167 height 14
type input "NA"
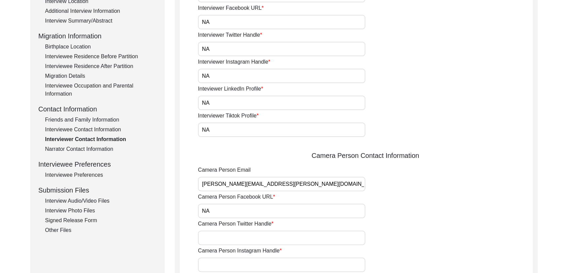
click at [230, 235] on input "Camera Person Twitter Handle" at bounding box center [281, 237] width 167 height 14
type input "NA"
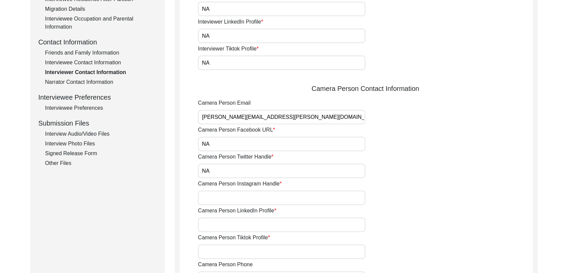
scroll to position [227, 0]
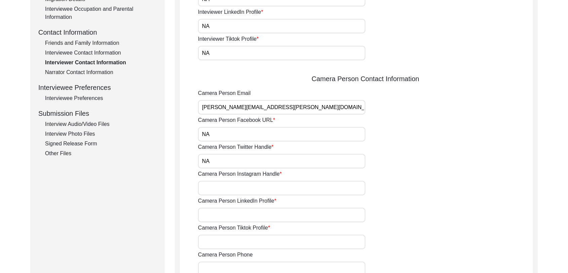
click at [217, 184] on input "Camera Person Instagram Handle" at bounding box center [281, 188] width 167 height 14
type input "NA"
click at [217, 216] on input "Camera Person LinkedIn Profile" at bounding box center [281, 215] width 167 height 14
type input "NA"
click at [226, 240] on input "Camera Person Tiktok Profile" at bounding box center [281, 241] width 167 height 14
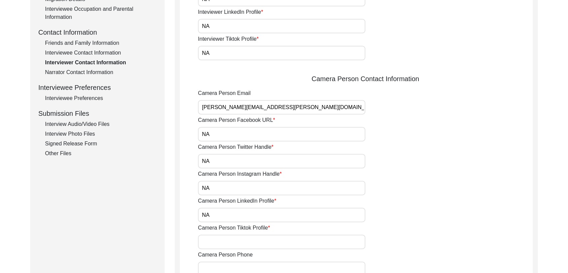
type input "NA"
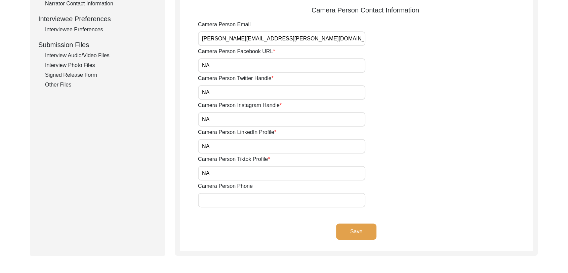
scroll to position [296, 0]
click at [216, 199] on input "Camera Person Phone" at bounding box center [281, 200] width 167 height 14
type input "9780788027"
click at [348, 227] on button "Save" at bounding box center [356, 231] width 40 height 16
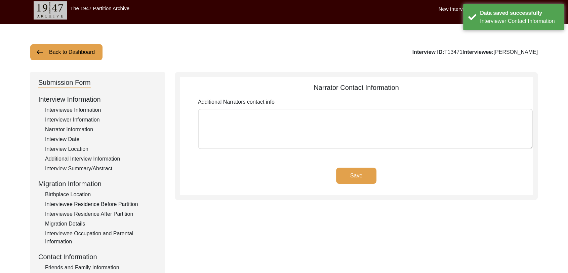
scroll to position [3, 0]
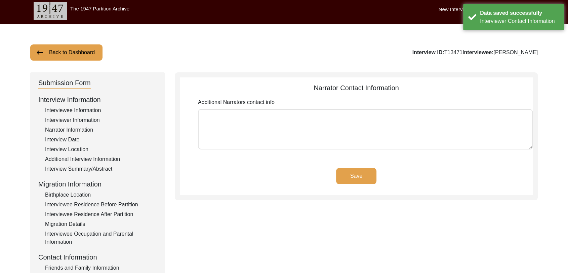
click at [360, 173] on button "Save" at bounding box center [356, 176] width 40 height 16
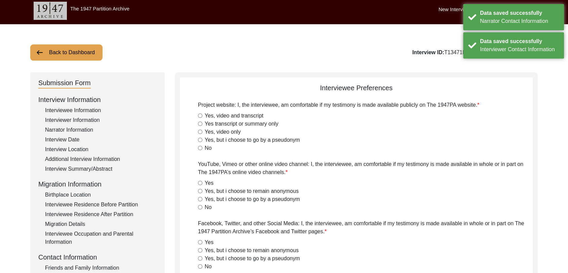
click at [202, 115] on input "Yes, video and transcript" at bounding box center [200, 115] width 4 height 4
radio input "true"
click at [201, 183] on input "Yes" at bounding box center [200, 183] width 4 height 4
radio input "true"
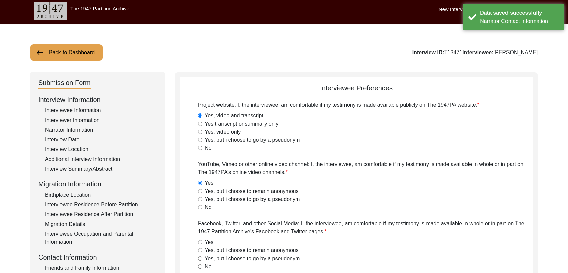
click at [201, 240] on input "Yes" at bounding box center [200, 242] width 4 height 4
radio input "true"
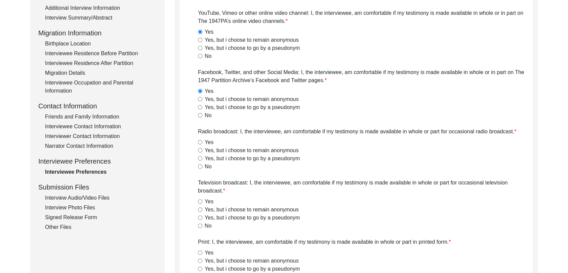
scroll to position [163, 0]
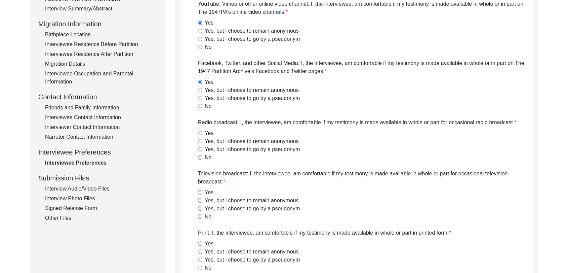
click at [201, 132] on input "Yes" at bounding box center [200, 133] width 4 height 4
radio input "true"
click at [201, 193] on input "Yes" at bounding box center [200, 192] width 4 height 4
radio input "true"
click at [201, 243] on input "Yes" at bounding box center [200, 243] width 4 height 4
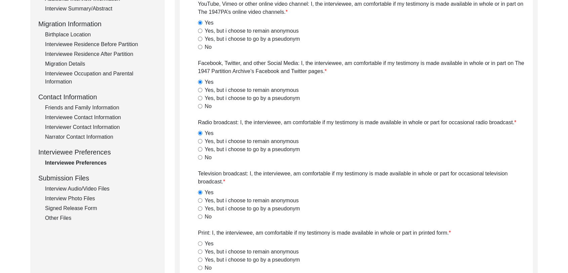
radio input "true"
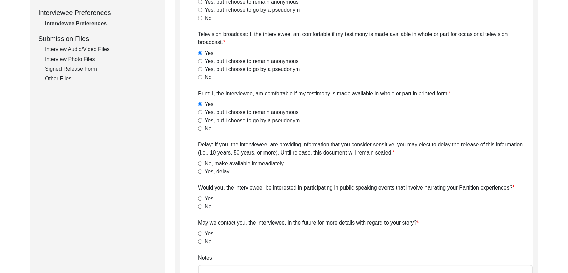
scroll to position [306, 0]
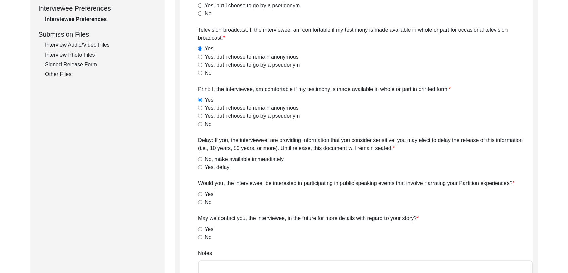
click at [201, 159] on input "No, make available immeadiately" at bounding box center [200, 159] width 4 height 4
radio input "true"
click at [201, 194] on input "Yes" at bounding box center [200, 194] width 4 height 4
radio input "true"
click at [199, 230] on input "Yes" at bounding box center [200, 229] width 4 height 4
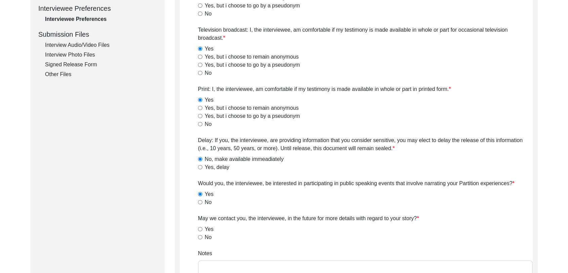
radio input "true"
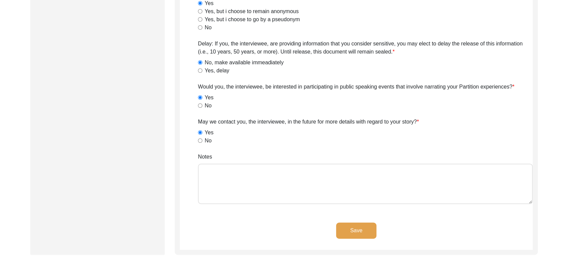
scroll to position [405, 0]
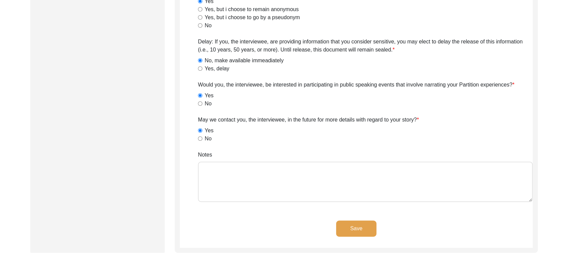
click at [352, 224] on button "Save" at bounding box center [356, 228] width 40 height 16
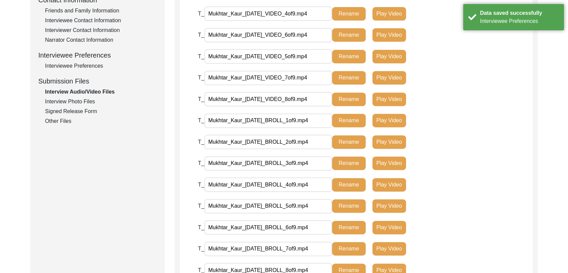
scroll to position [258, 0]
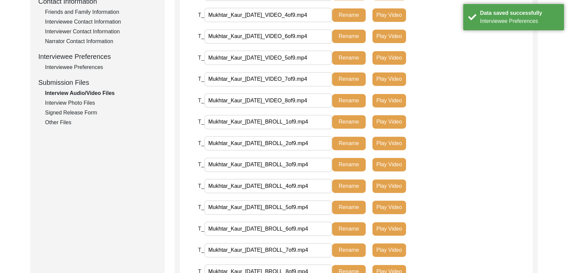
click at [81, 104] on div "Interview Photo Files" at bounding box center [101, 103] width 112 height 8
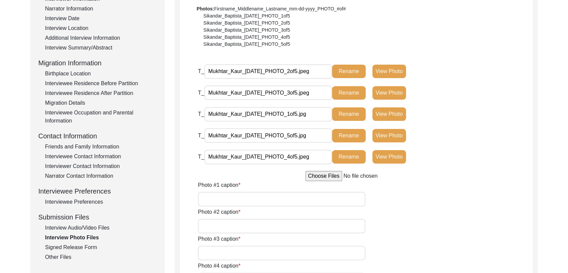
scroll to position [113, 0]
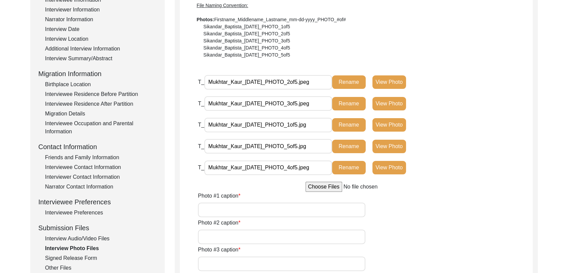
click at [394, 126] on button "View Photo" at bounding box center [390, 124] width 34 height 13
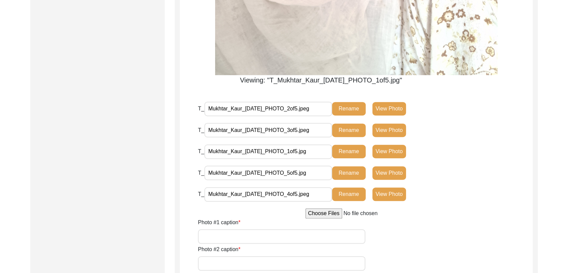
scroll to position [474, 0]
click at [391, 105] on button "View Photo" at bounding box center [390, 108] width 34 height 13
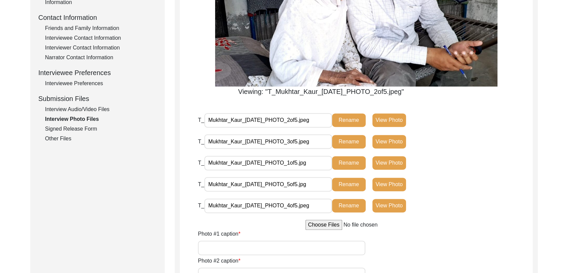
scroll to position [276, 0]
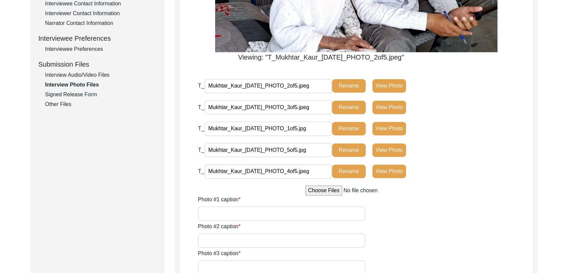
click at [213, 213] on input "Photo #1 caption" at bounding box center [281, 213] width 167 height 14
type input "A close pic of Interviewee"
click at [239, 243] on input "Photo #2 caption" at bounding box center [281, 240] width 167 height 14
type input "pic of interviewee with interviewer"
click at [385, 106] on button "View Photo" at bounding box center [390, 107] width 34 height 13
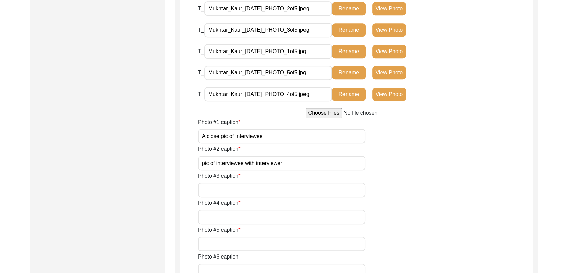
scroll to position [568, 0]
click at [240, 183] on input "Photo #3 caption" at bounding box center [281, 189] width 167 height 14
type input "A pic of interviewee"
click at [239, 219] on input "Photo #4 caption" at bounding box center [281, 216] width 167 height 14
type input "Conversation between Interviewer and interviewee"
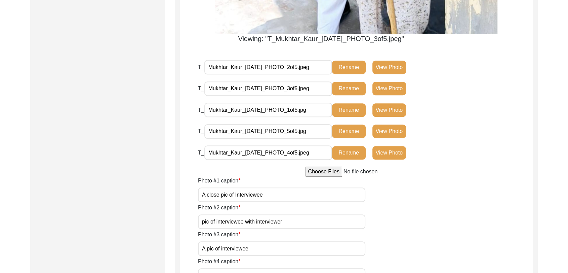
scroll to position [508, 0]
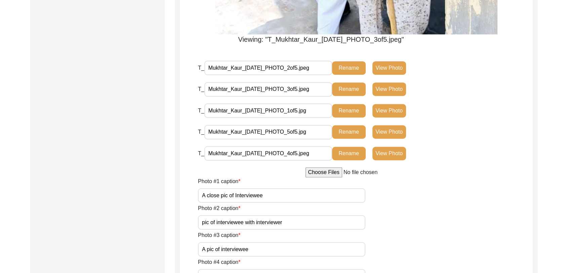
click at [386, 151] on button "View Photo" at bounding box center [390, 153] width 34 height 13
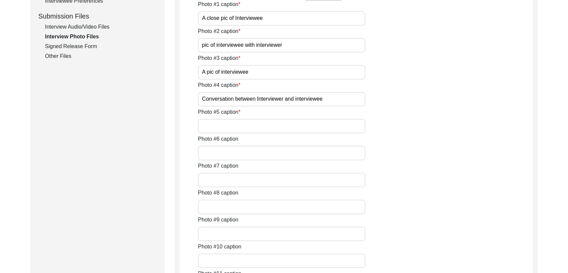
scroll to position [303, 0]
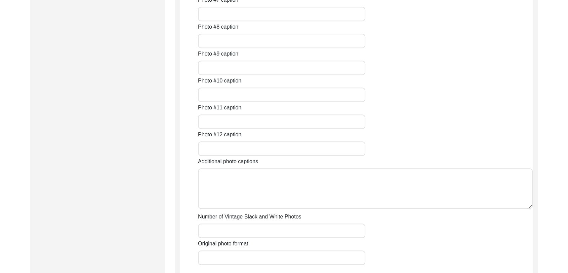
scroll to position [492, 0]
type input "A pic of interviewee"
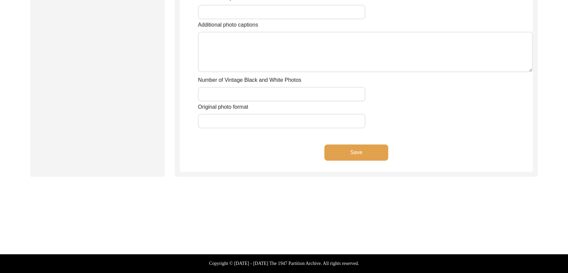
click at [346, 160] on button "Save" at bounding box center [357, 152] width 64 height 16
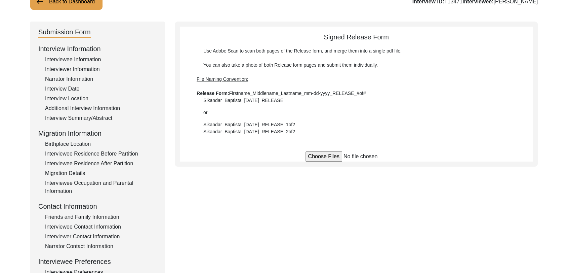
scroll to position [54, 0]
click at [315, 153] on input "file" at bounding box center [357, 156] width 102 height 10
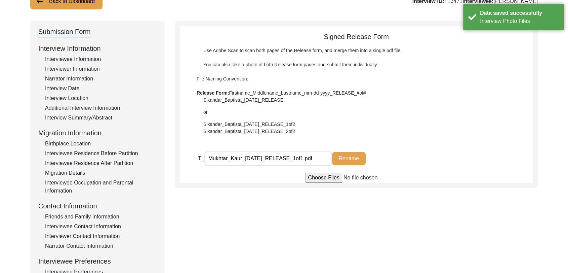
type input "C:\fakepath\Mukhtar_Kaur_[DATE]_RELEASE_1of1.pdf"
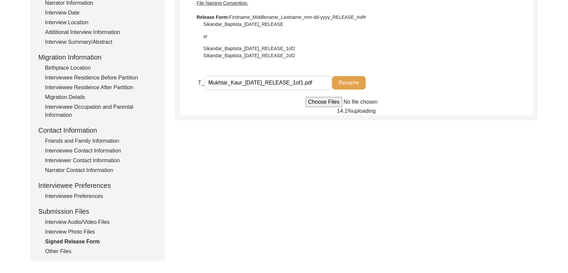
scroll to position [131, 0]
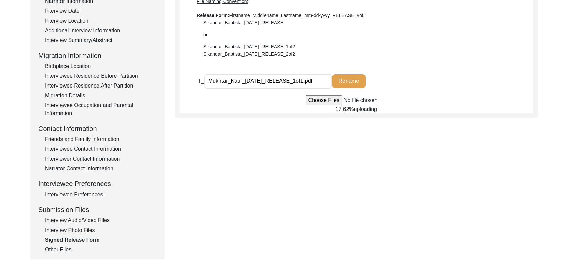
click at [94, 230] on div "Interview Photo Files" at bounding box center [101, 230] width 112 height 8
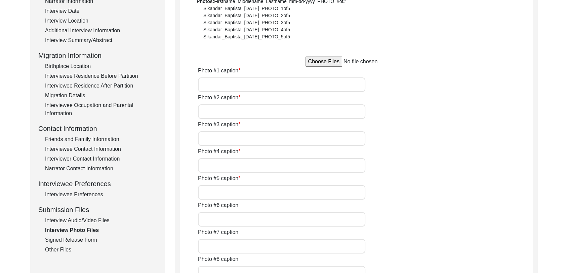
click at [79, 240] on div "Signed Release Form" at bounding box center [101, 240] width 112 height 8
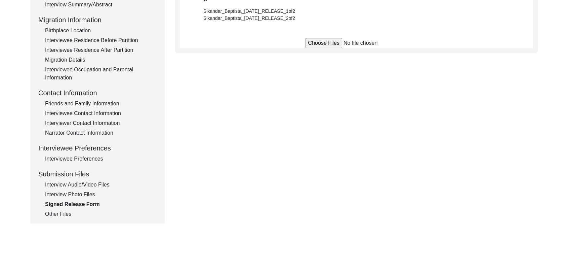
scroll to position [167, 0]
click at [63, 214] on div "Other Files" at bounding box center [101, 214] width 112 height 8
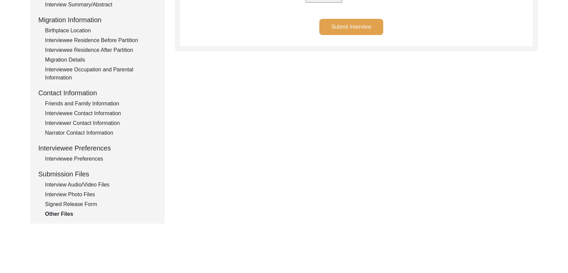
click at [76, 194] on div "Interview Photo Files" at bounding box center [101, 194] width 112 height 8
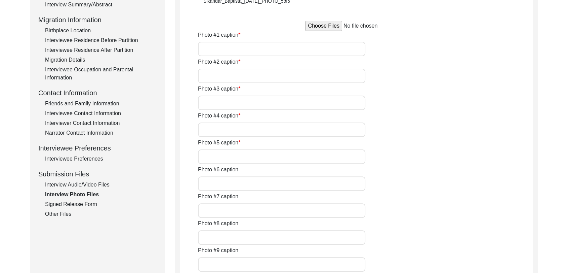
type input "A close pic of Interviewee"
type input "pic of interviewee with interviewer"
type input "A pic of interviewee"
type input "Conversation between Interviewer and interviewee"
type input "A pic of interviewee"
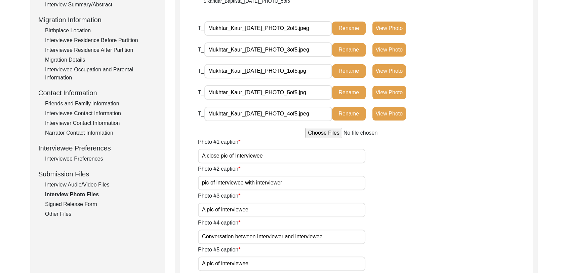
click at [76, 205] on div "Signed Release Form" at bounding box center [101, 204] width 112 height 8
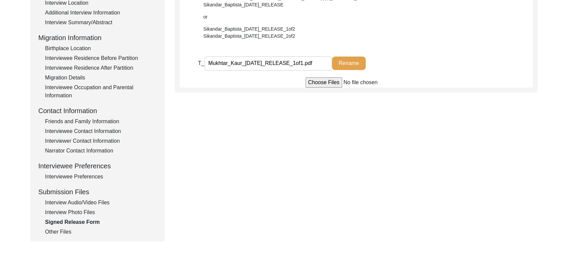
scroll to position [153, 0]
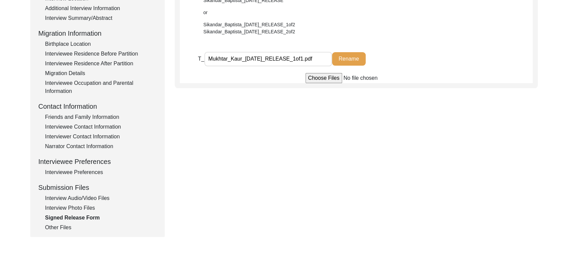
click at [54, 226] on div "Other Files" at bounding box center [101, 227] width 112 height 8
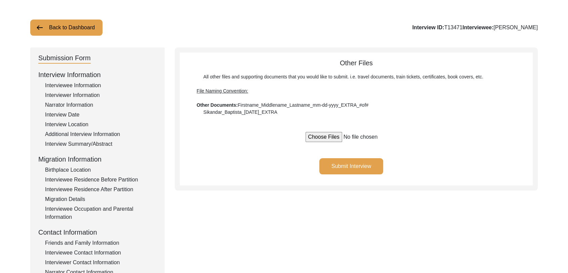
scroll to position [0, 0]
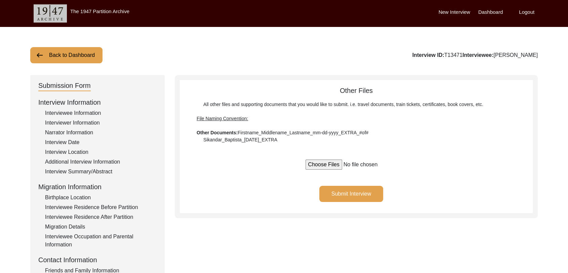
click at [357, 194] on button "Submit Interview" at bounding box center [351, 194] width 64 height 16
